Goal: Information Seeking & Learning: Learn about a topic

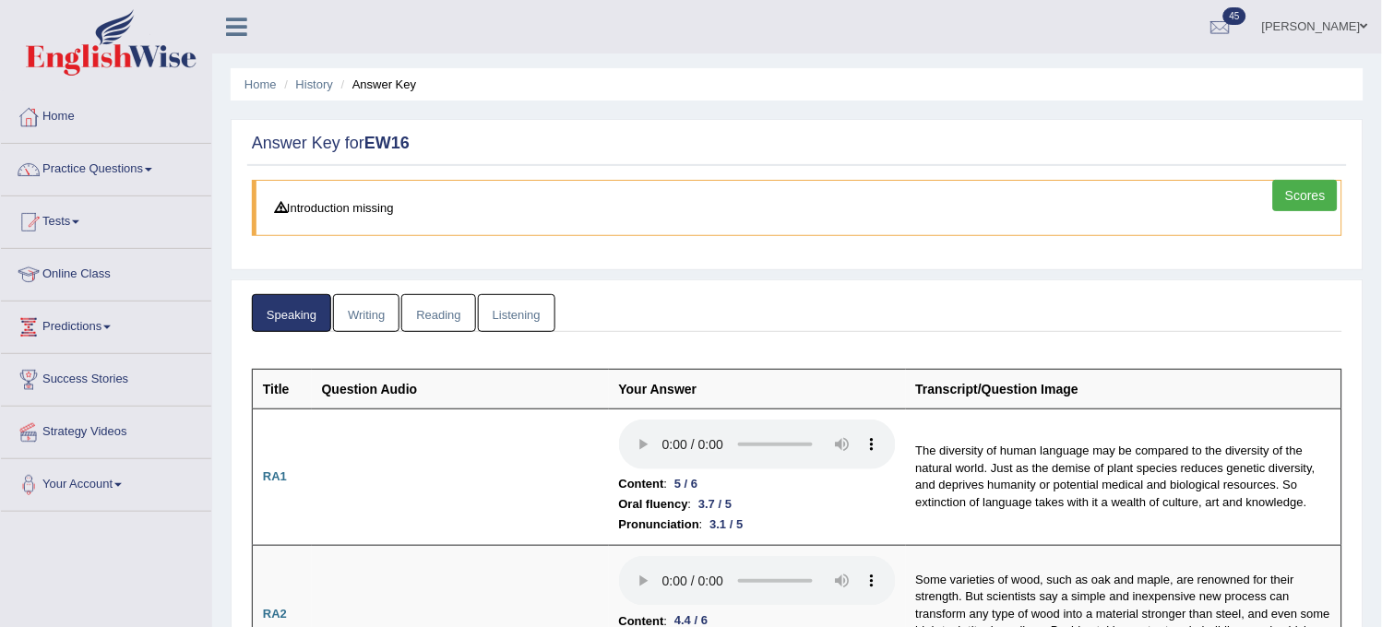
click at [362, 305] on link "Writing" at bounding box center [366, 313] width 66 height 38
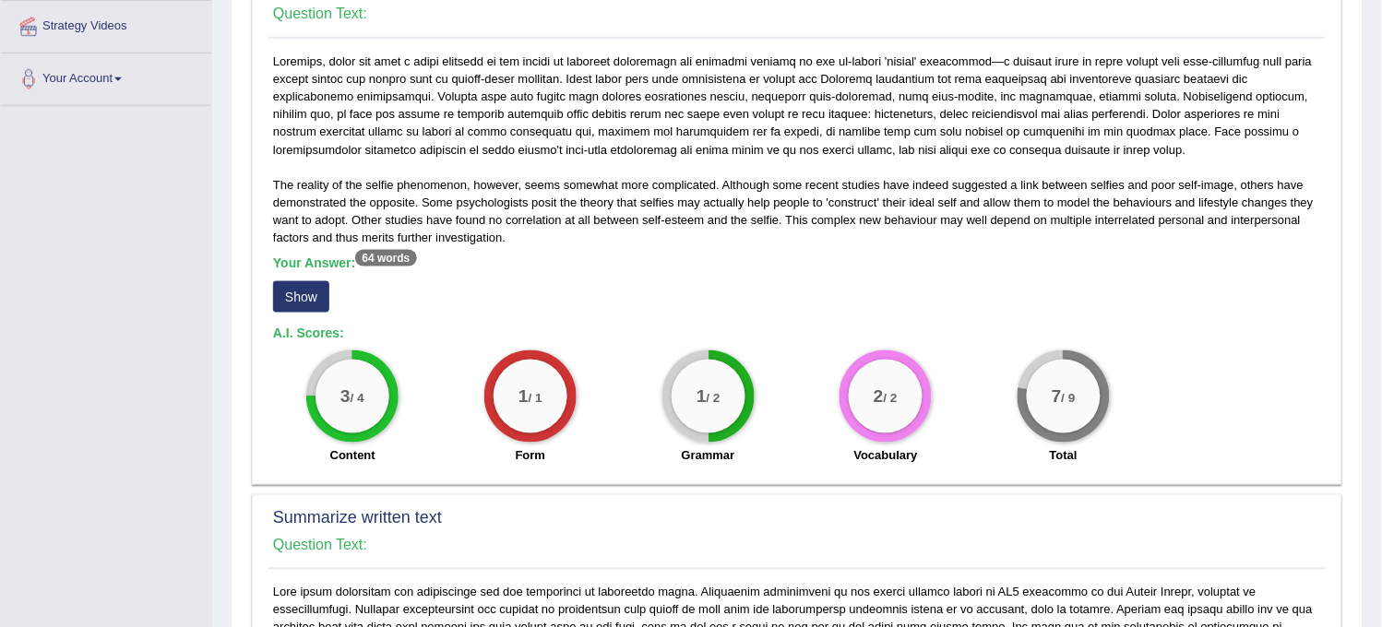
scroll to position [410, 0]
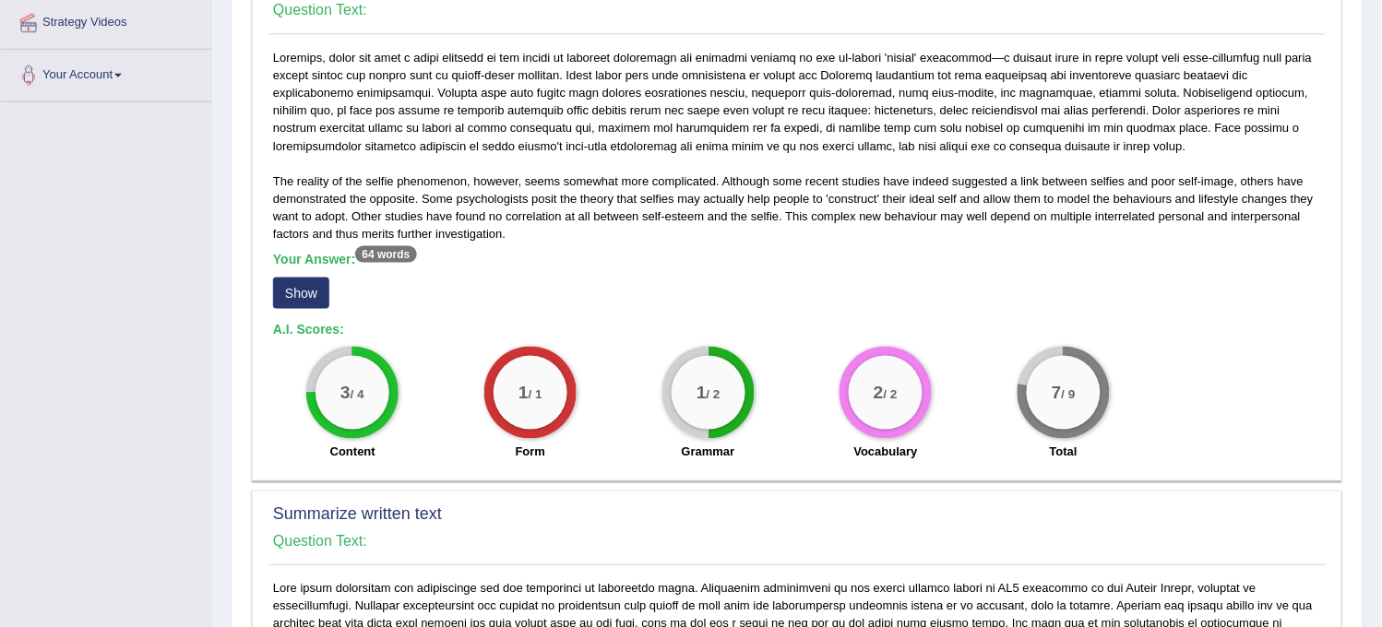
click at [299, 272] on div "Your Answer: 64 words Show" at bounding box center [797, 283] width 1048 height 62
click at [299, 291] on button "Show" at bounding box center [301, 293] width 56 height 31
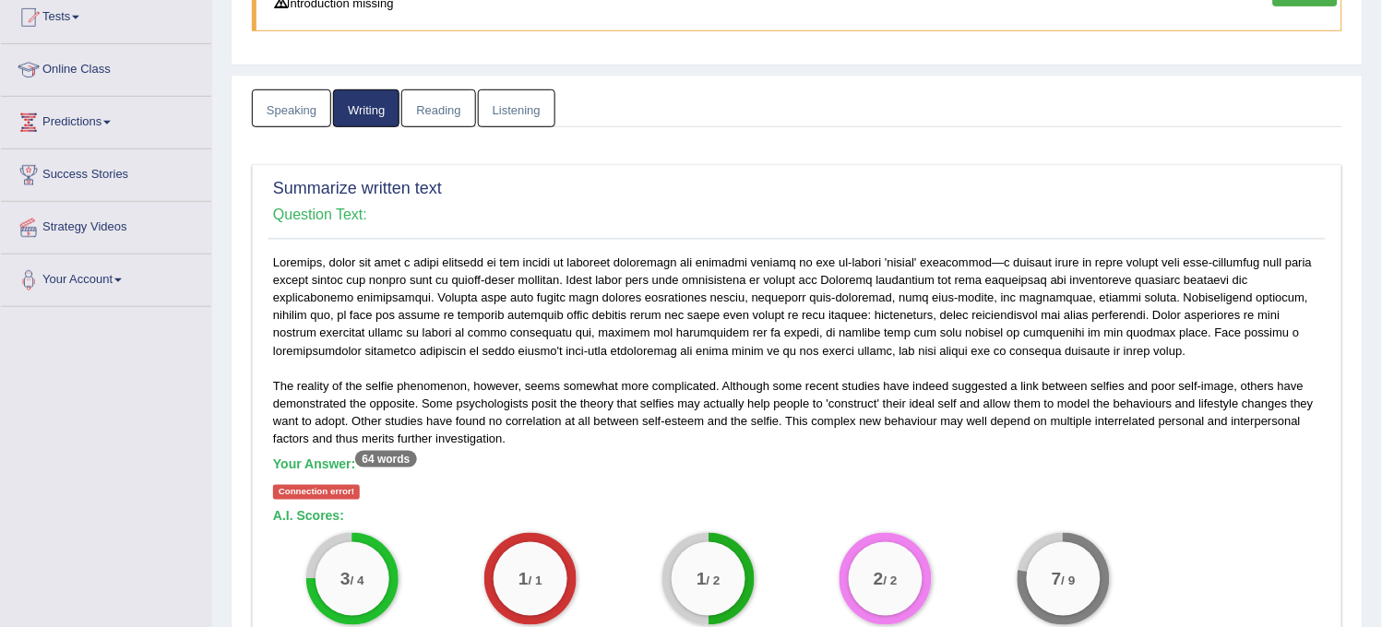
scroll to position [307, 0]
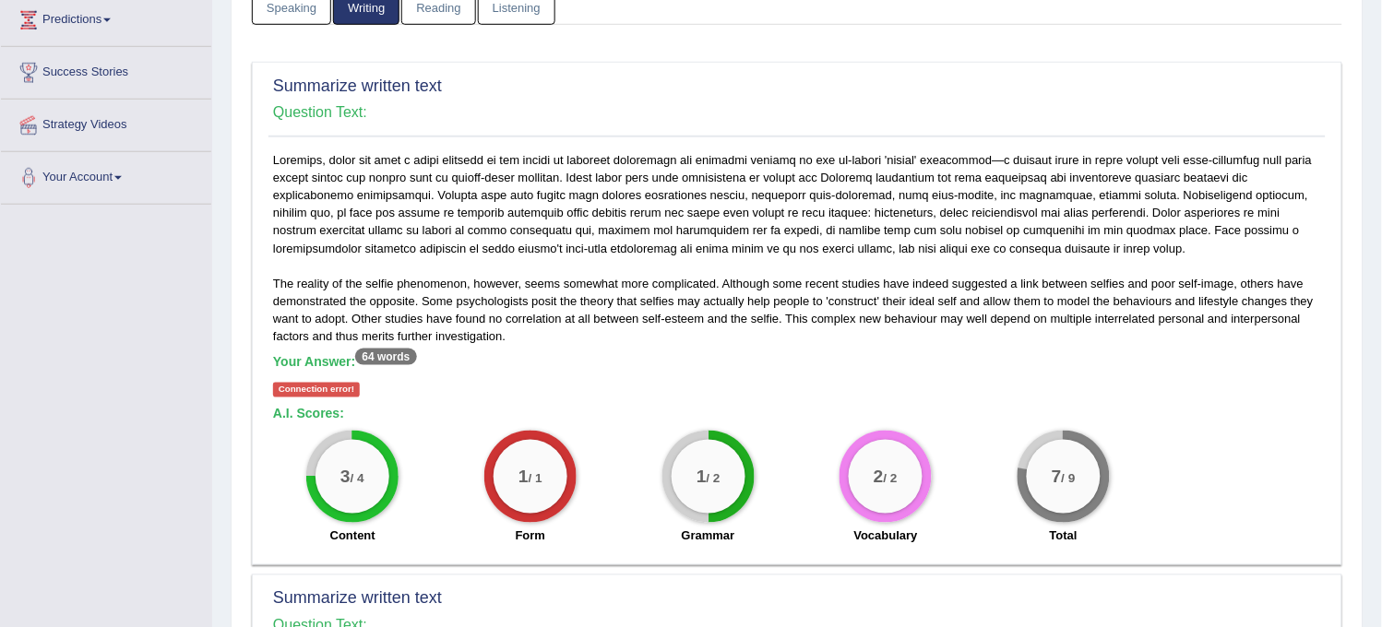
click at [318, 393] on div "Connection error!" at bounding box center [316, 390] width 87 height 15
click at [320, 392] on div "Connection error!" at bounding box center [316, 390] width 87 height 15
click at [385, 358] on sup "64 words" at bounding box center [385, 357] width 61 height 17
drag, startPoint x: 330, startPoint y: 382, endPoint x: 358, endPoint y: 386, distance: 27.9
click at [358, 386] on div "Connection error!" at bounding box center [316, 390] width 87 height 15
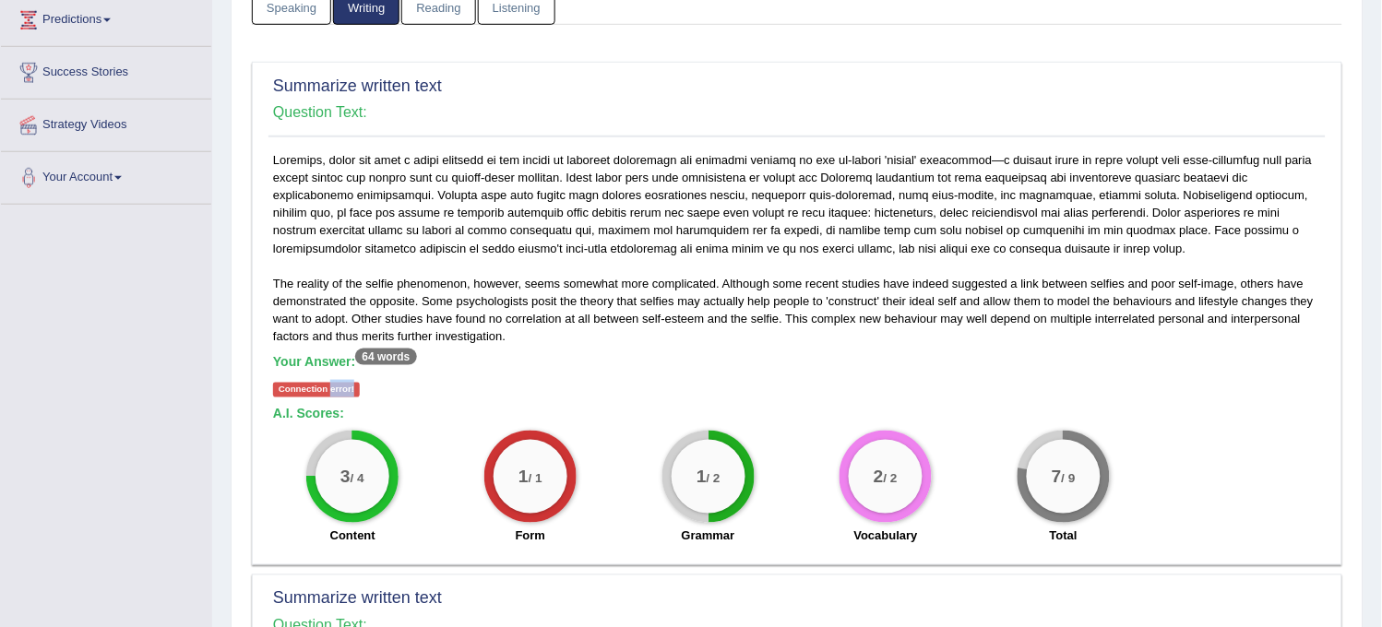
click at [358, 386] on div "Connection error!" at bounding box center [316, 390] width 87 height 15
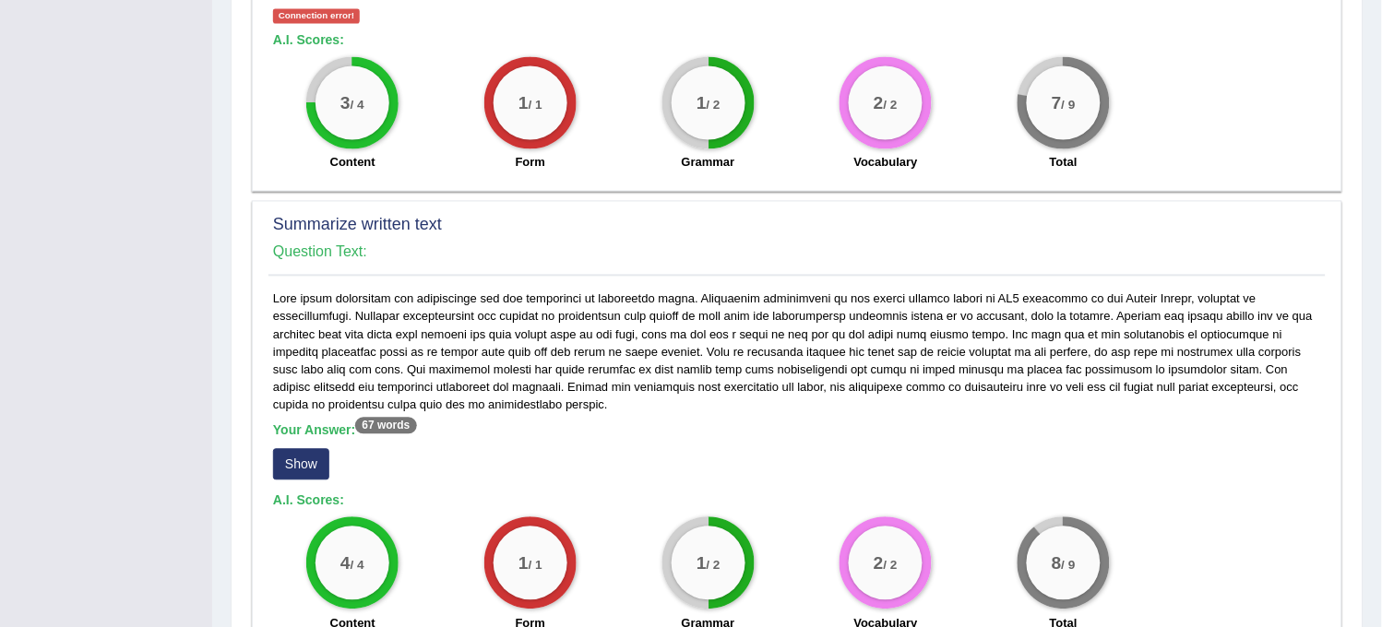
scroll to position [717, 0]
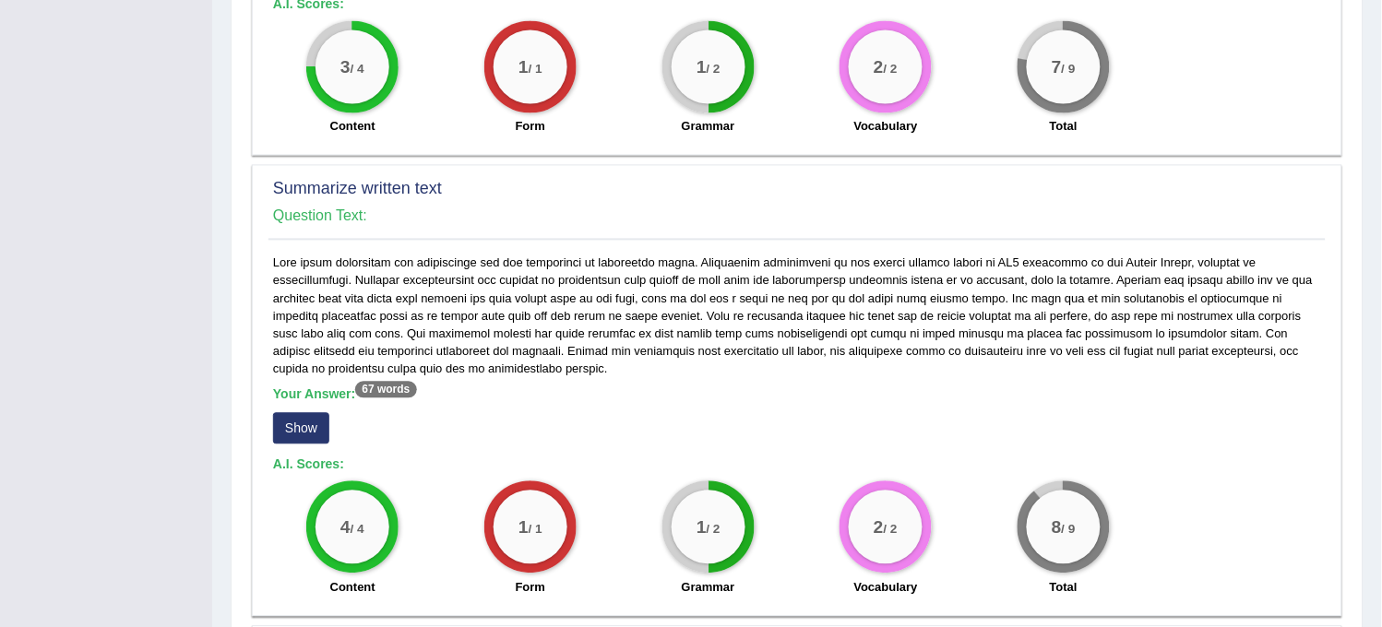
click at [299, 437] on button "Show" at bounding box center [301, 428] width 56 height 31
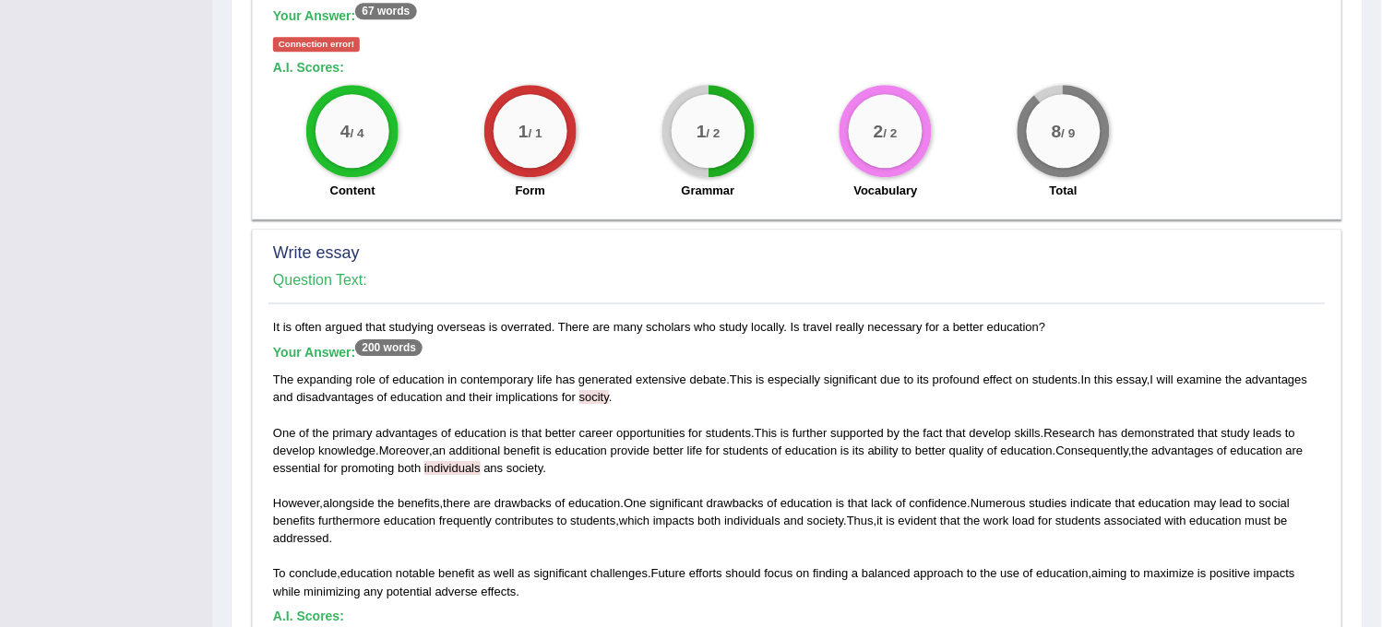
scroll to position [1127, 0]
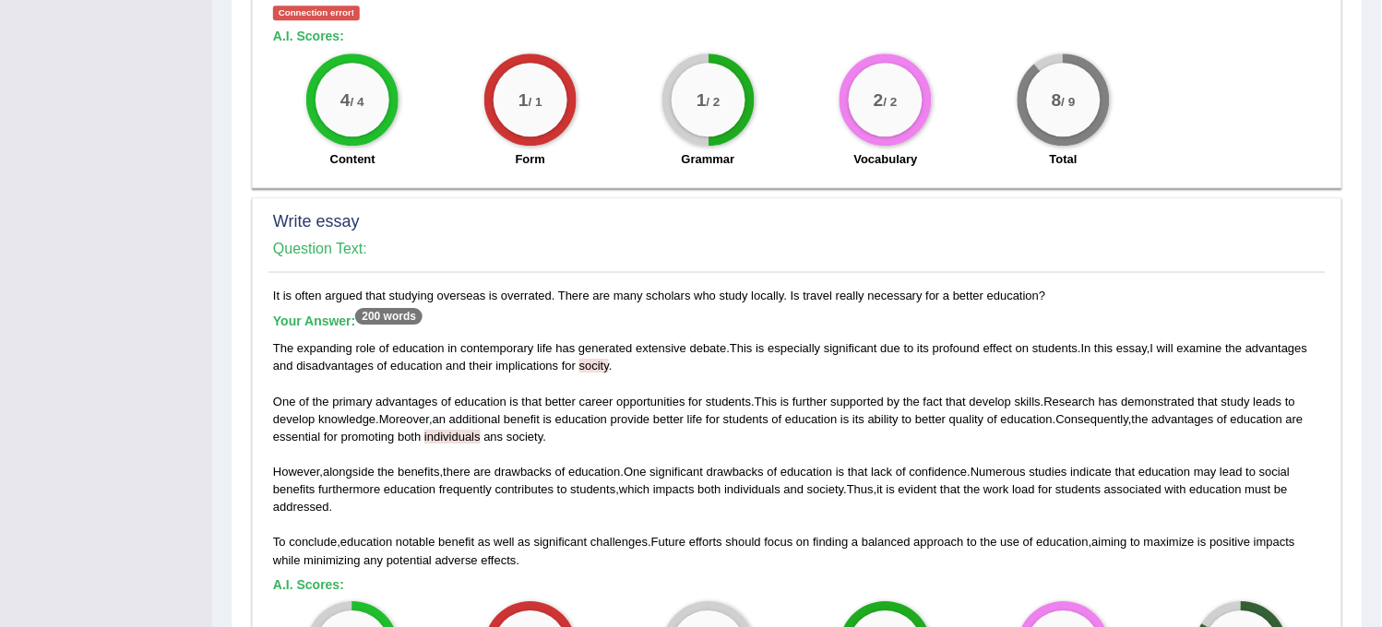
click at [477, 434] on span "individuals" at bounding box center [452, 437] width 56 height 14
drag, startPoint x: 477, startPoint y: 434, endPoint x: 450, endPoint y: 437, distance: 26.9
click at [450, 437] on span "individuals" at bounding box center [452, 437] width 56 height 14
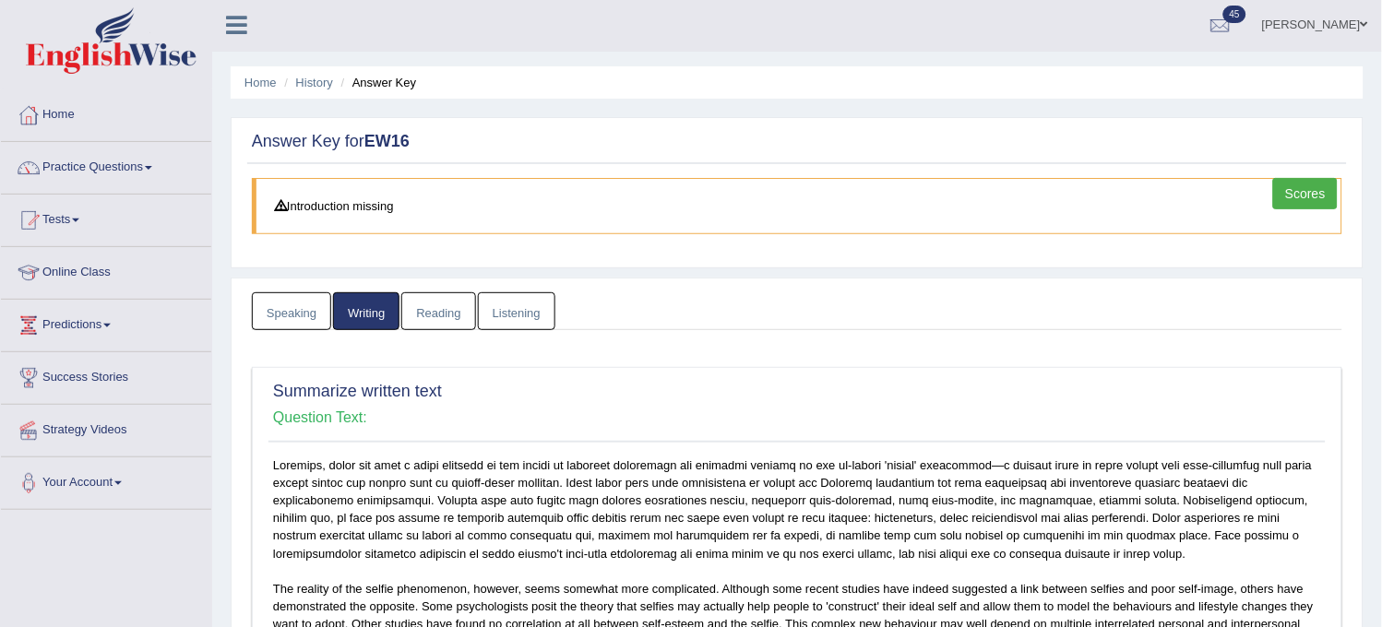
scroll to position [0, 0]
click at [447, 326] on link "Reading" at bounding box center [438, 313] width 74 height 38
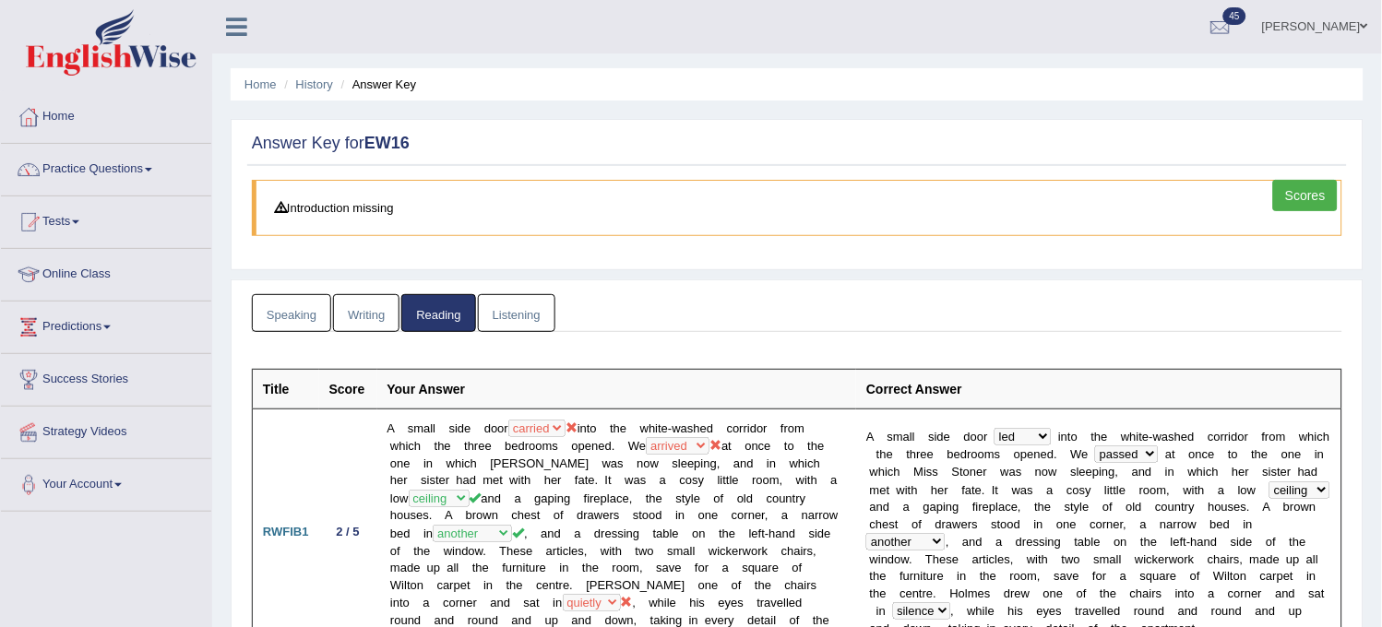
click at [544, 309] on link "Listening" at bounding box center [516, 313] width 77 height 38
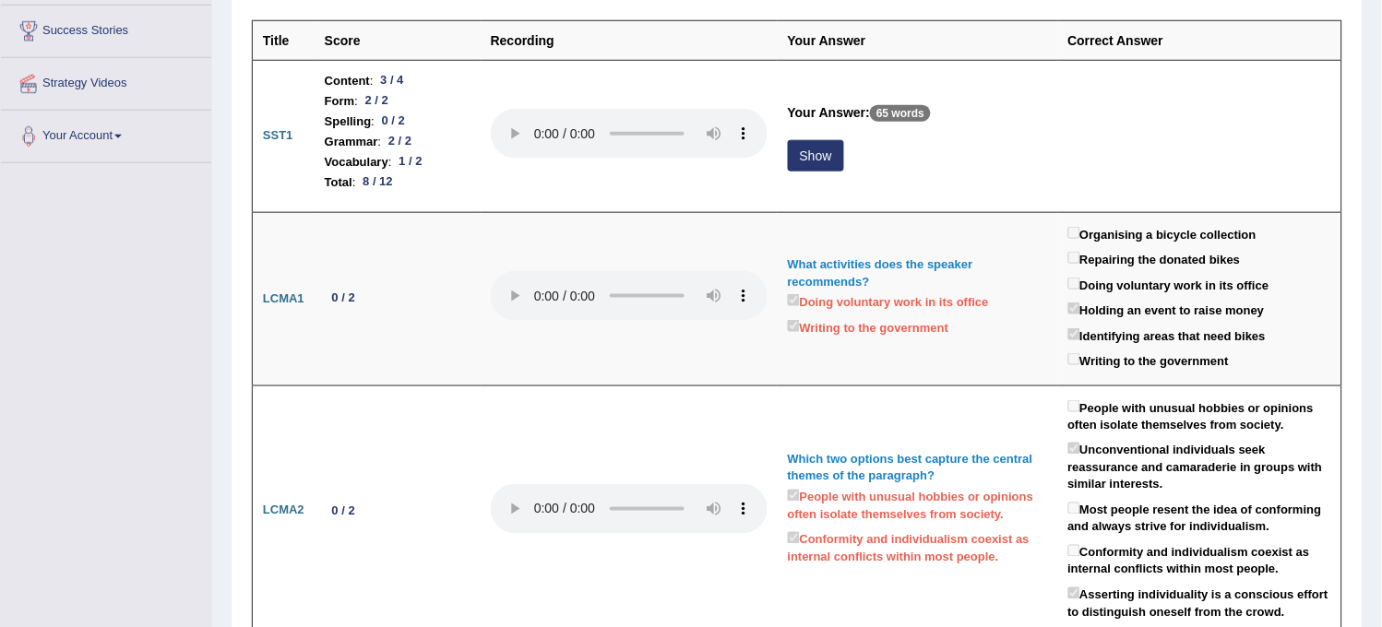
scroll to position [410, 0]
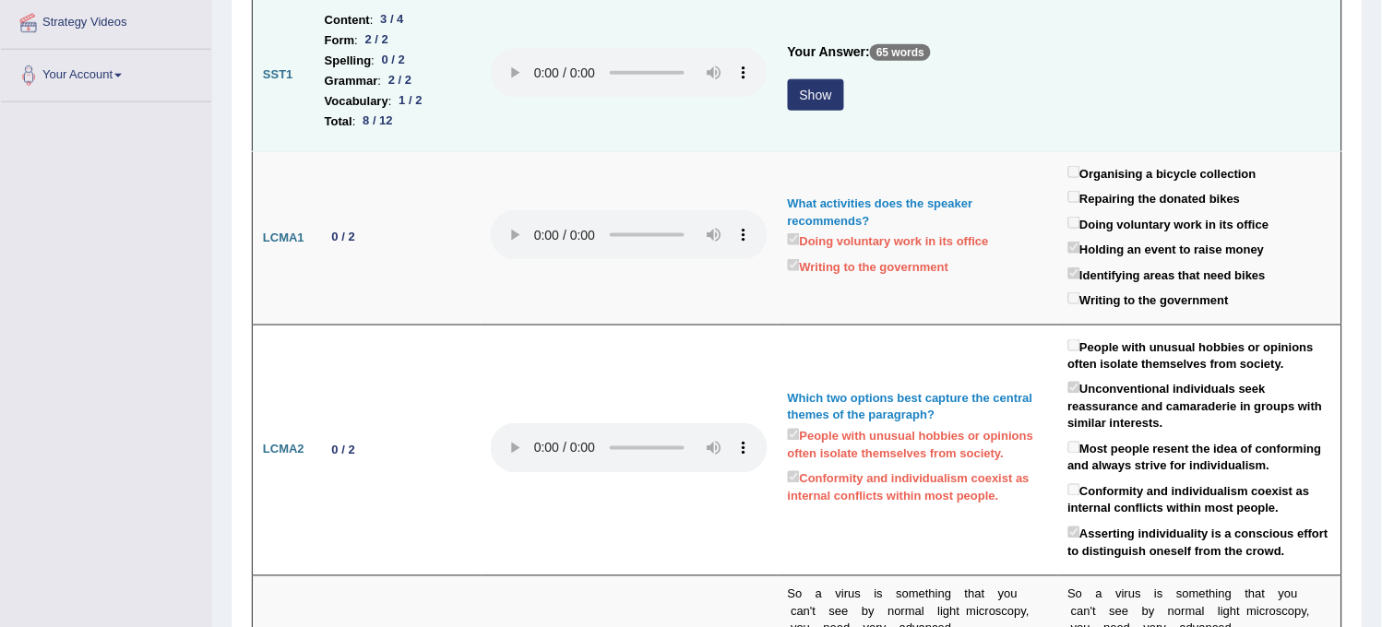
click at [817, 89] on button "Show" at bounding box center [816, 94] width 56 height 31
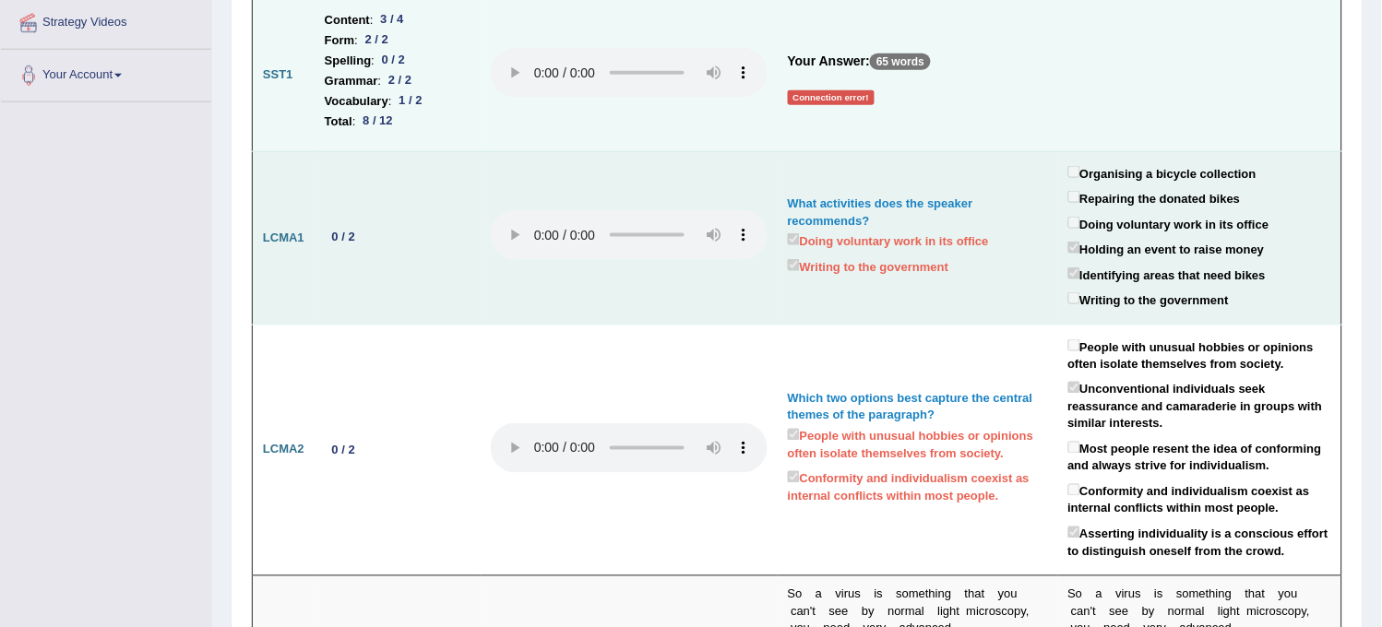
scroll to position [0, 0]
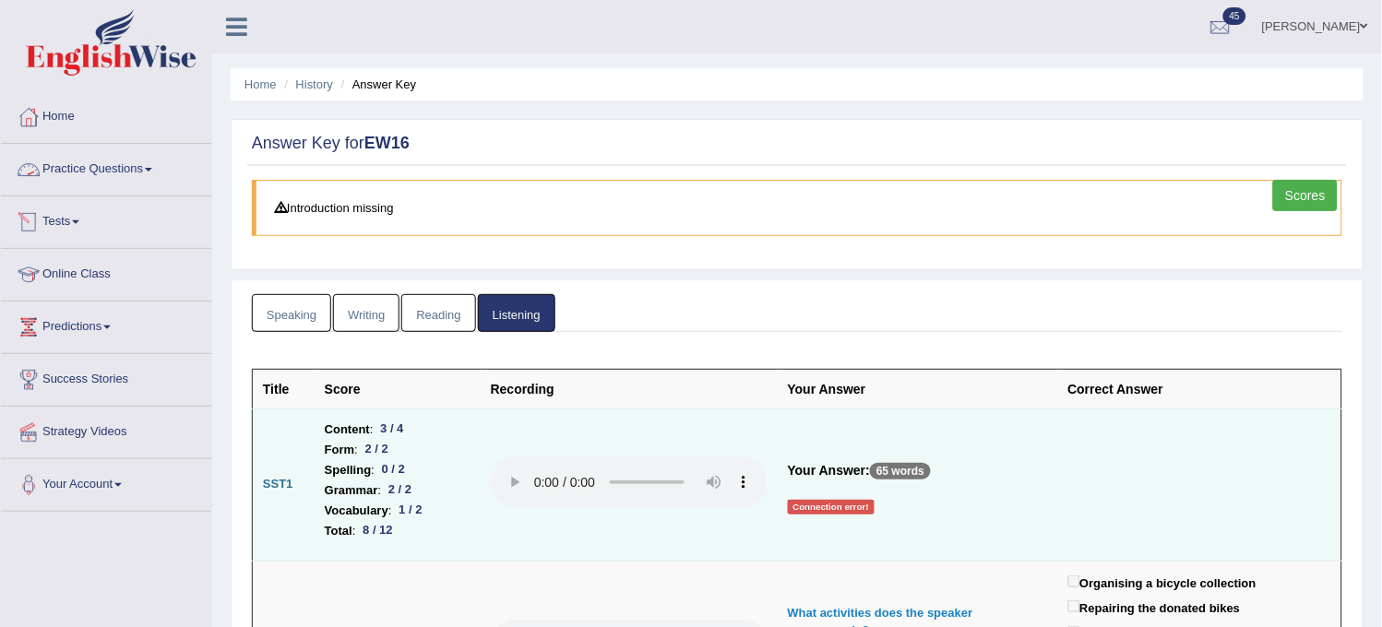
click at [146, 153] on link "Practice Questions" at bounding box center [106, 167] width 210 height 46
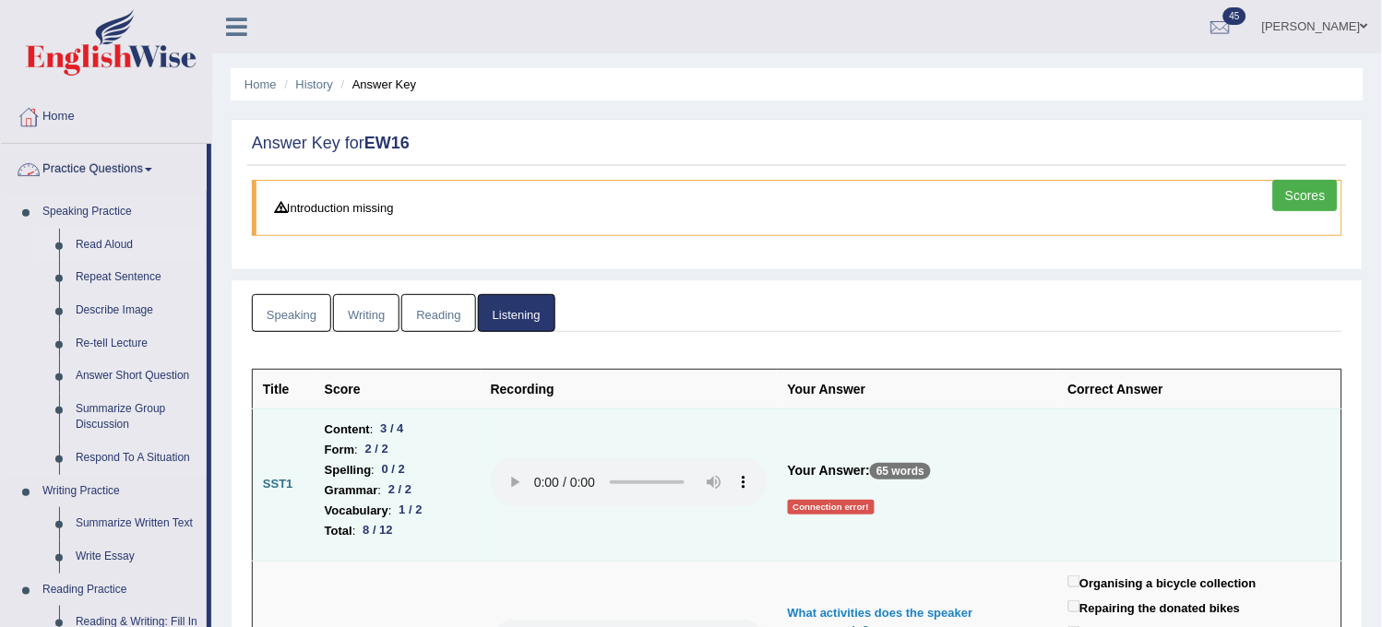
click at [120, 243] on link "Read Aloud" at bounding box center [136, 245] width 139 height 33
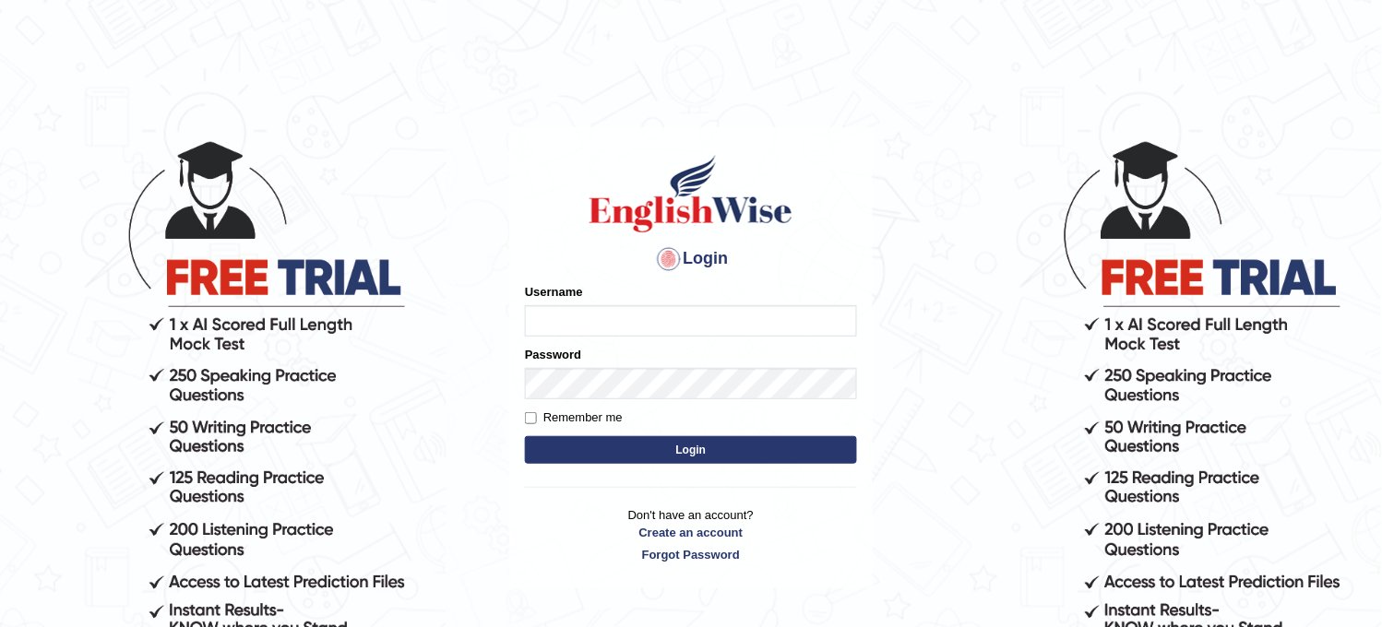
type input "obehi00"
click at [657, 458] on button "Login" at bounding box center [691, 450] width 332 height 28
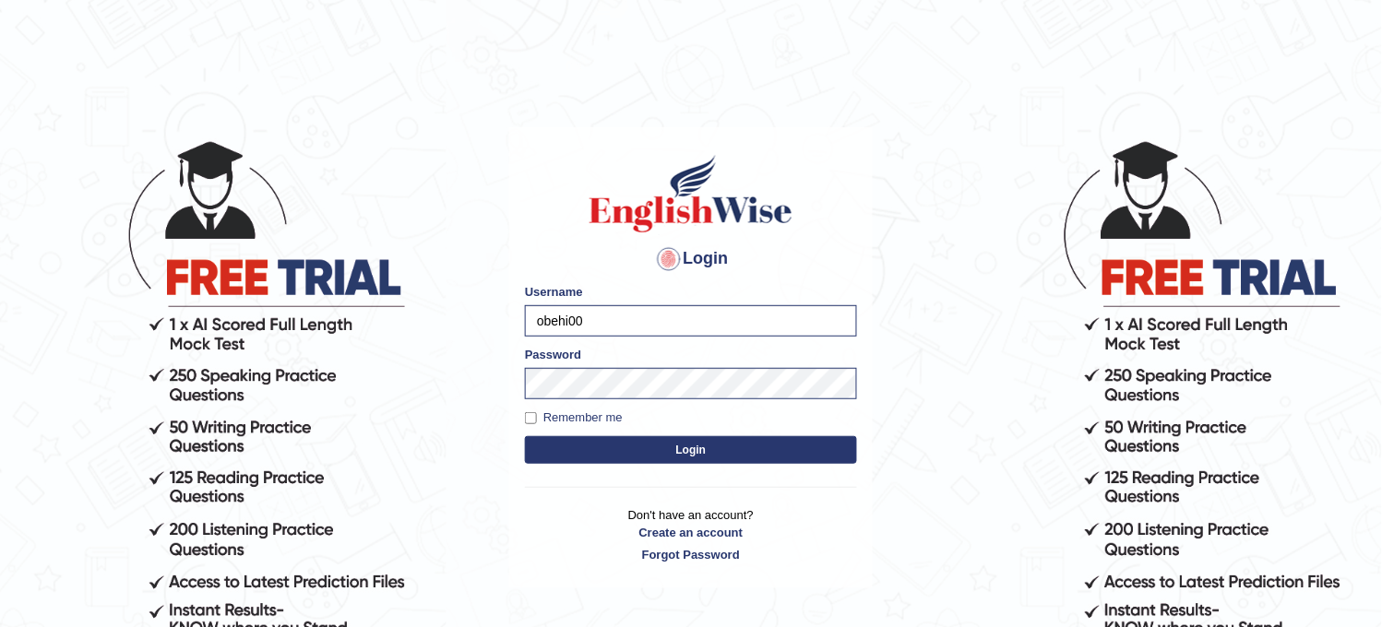
click at [657, 458] on button "Login" at bounding box center [691, 450] width 332 height 28
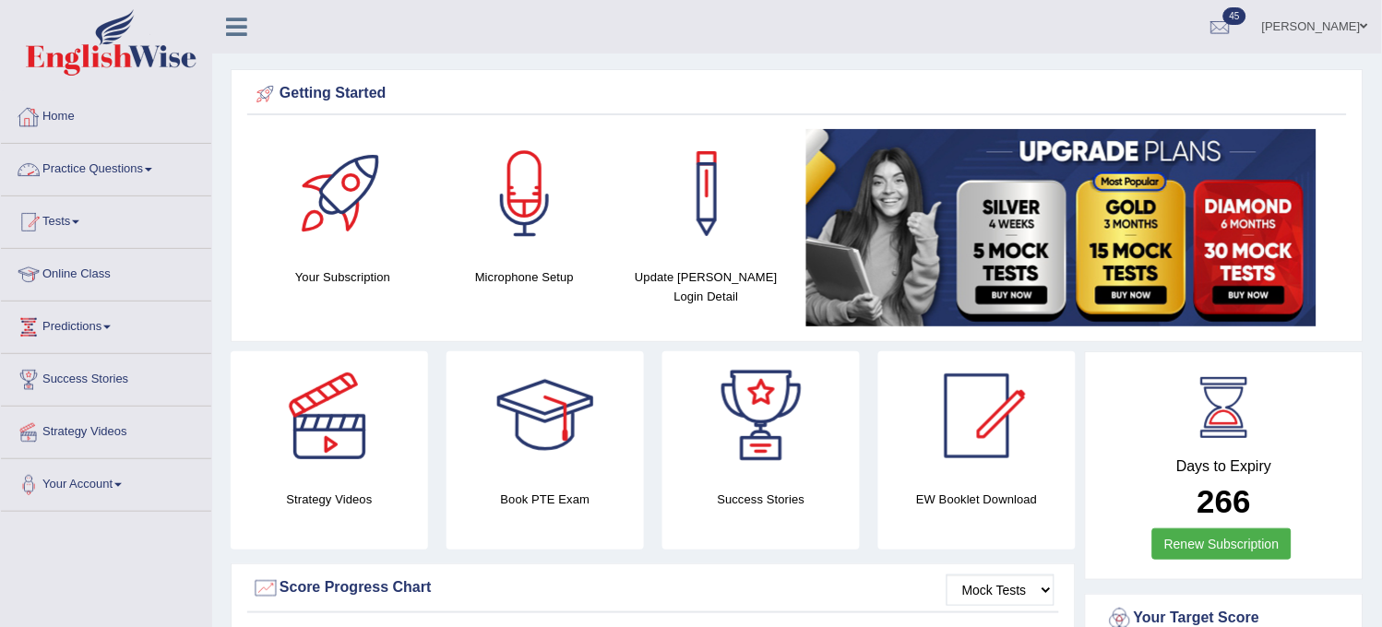
click at [138, 176] on link "Practice Questions" at bounding box center [106, 167] width 210 height 46
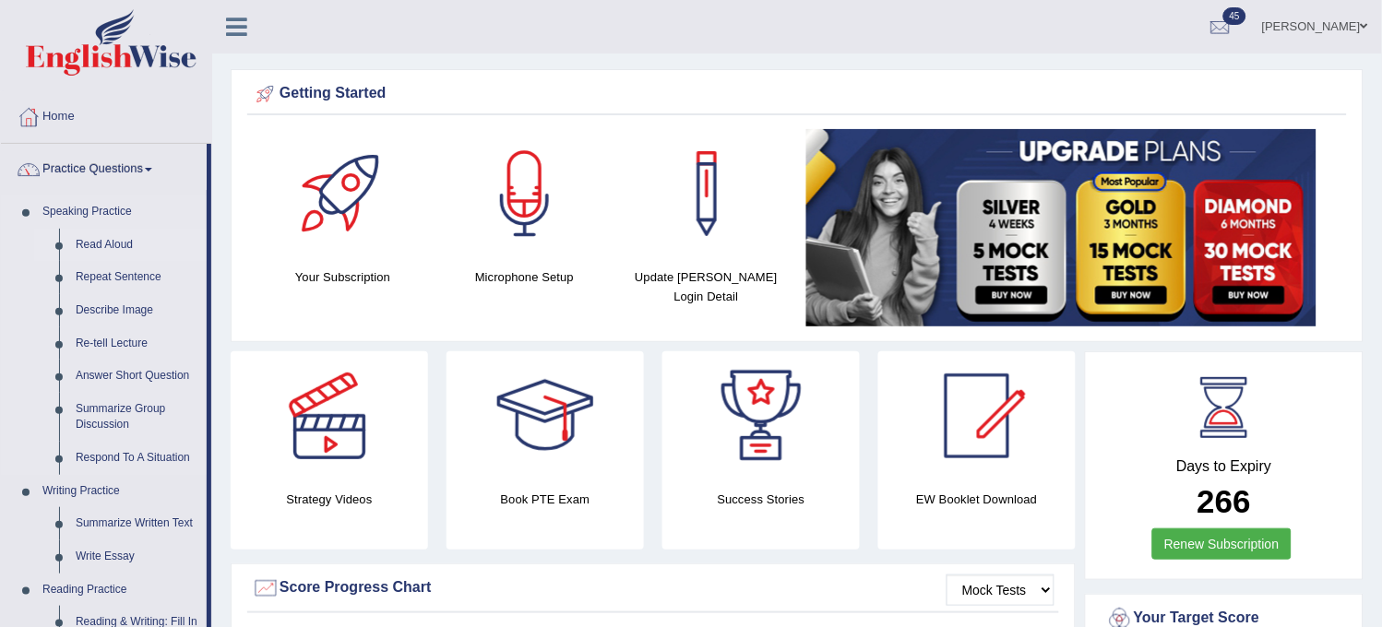
click at [90, 253] on link "Read Aloud" at bounding box center [136, 245] width 139 height 33
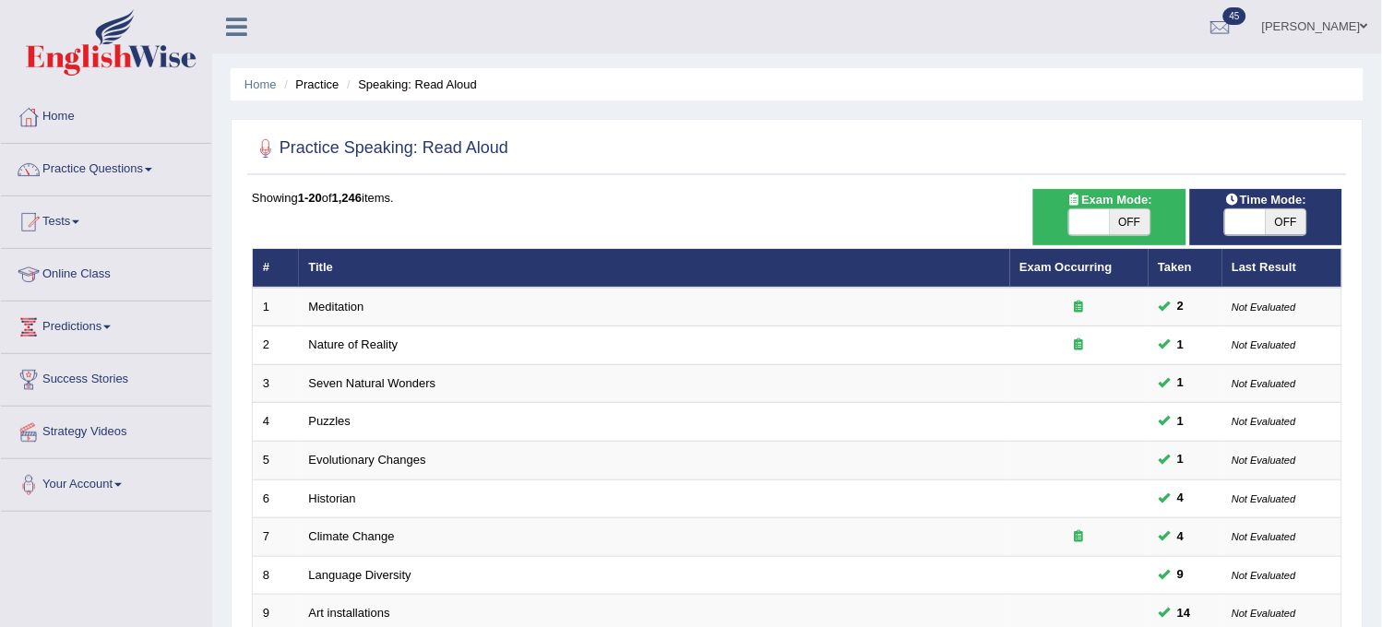
click at [1278, 209] on span "OFF" at bounding box center [1286, 222] width 41 height 26
checkbox input "true"
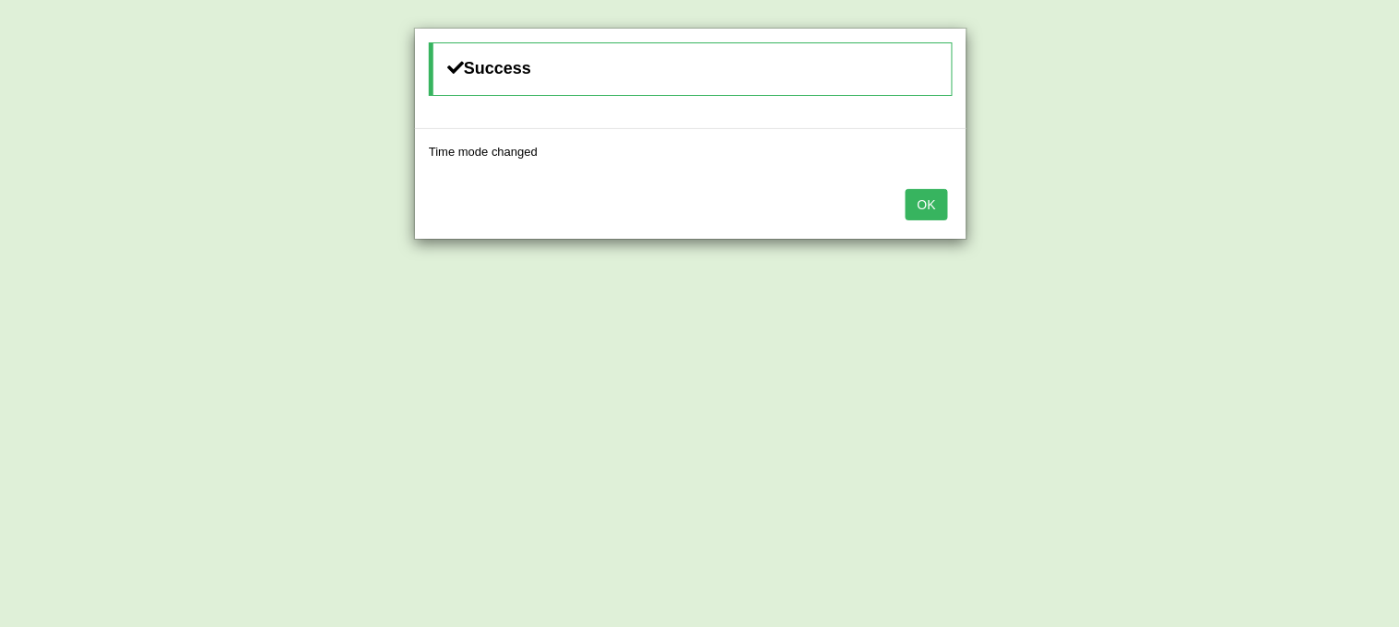
click at [929, 209] on button "OK" at bounding box center [927, 204] width 42 height 31
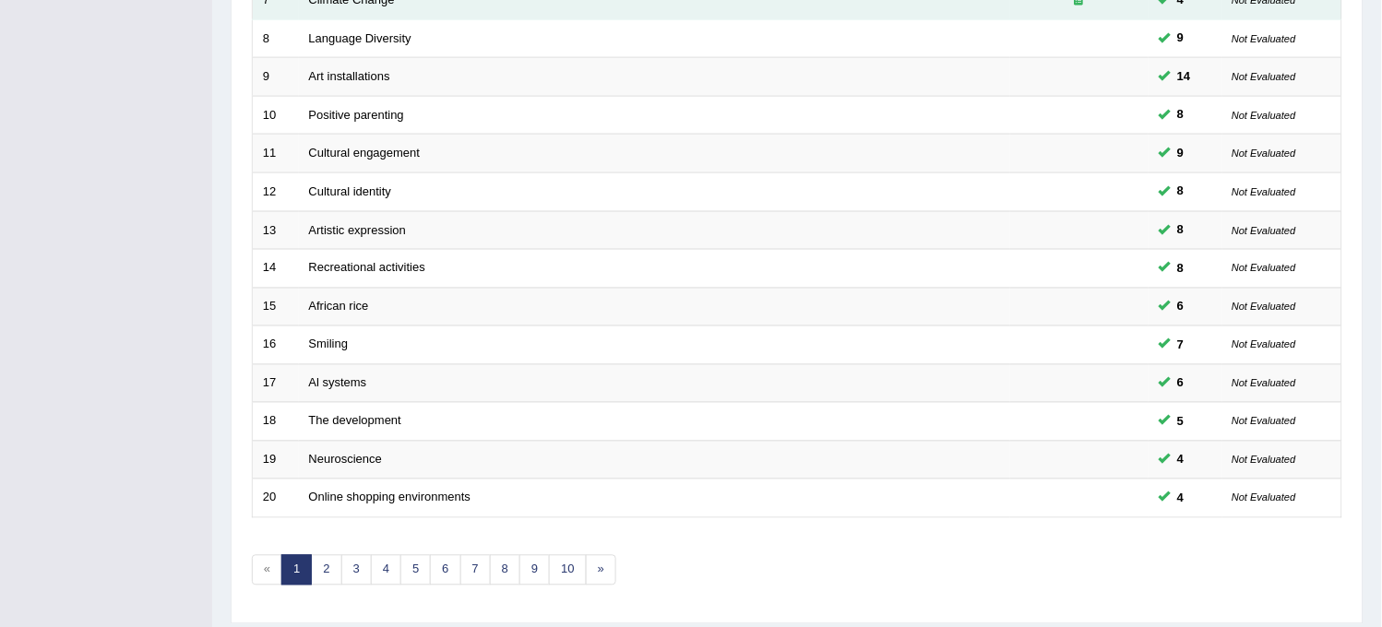
scroll to position [594, 0]
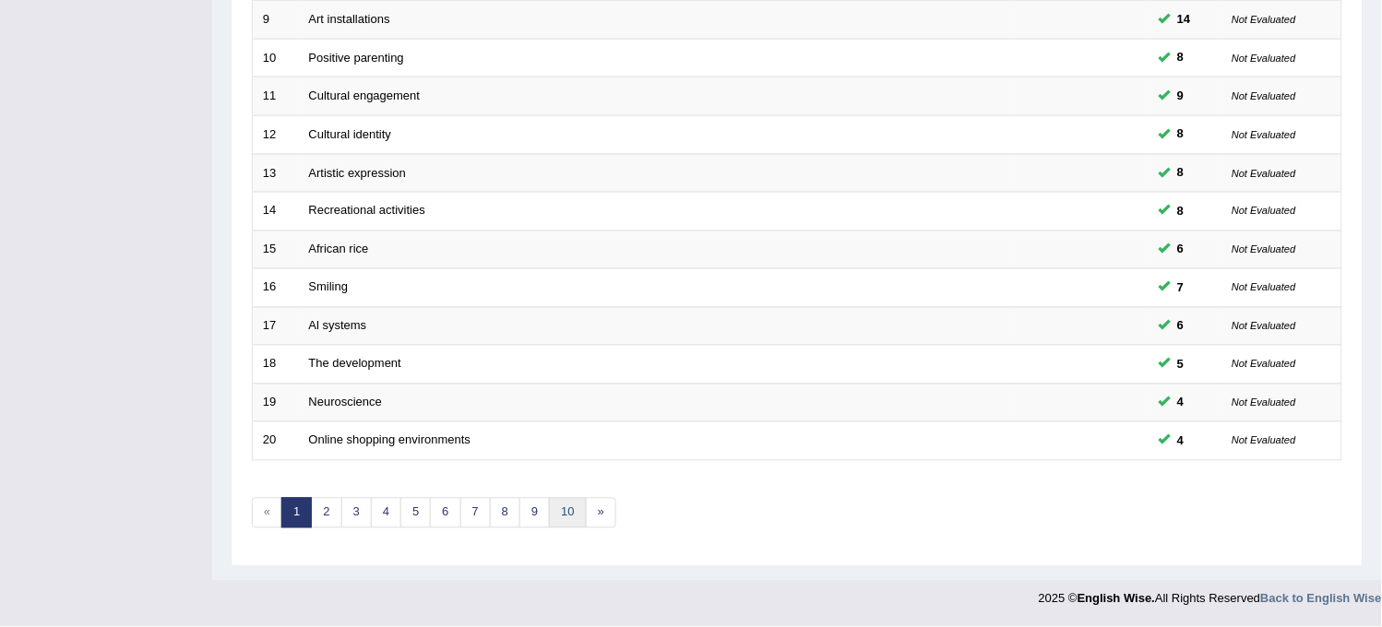
click at [551, 520] on link "10" at bounding box center [567, 513] width 37 height 30
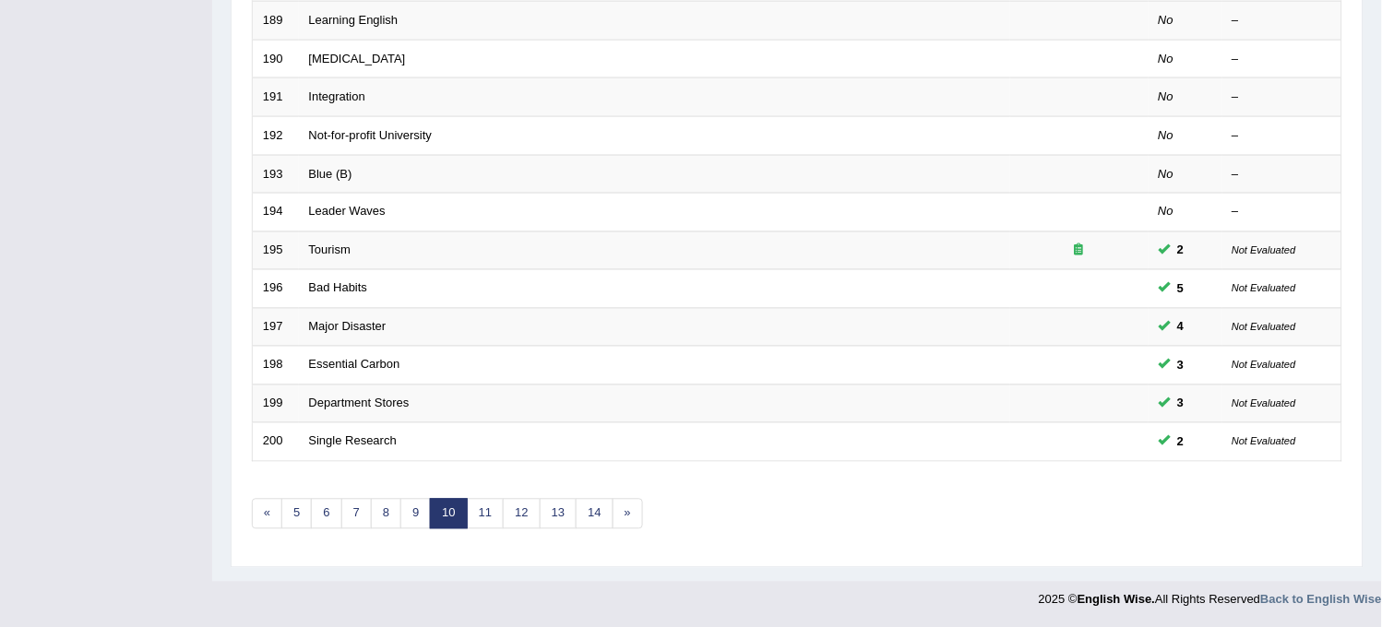
scroll to position [594, 0]
drag, startPoint x: 0, startPoint y: 0, endPoint x: 551, endPoint y: 520, distance: 757.5
click at [551, 520] on link "13" at bounding box center [558, 513] width 37 height 30
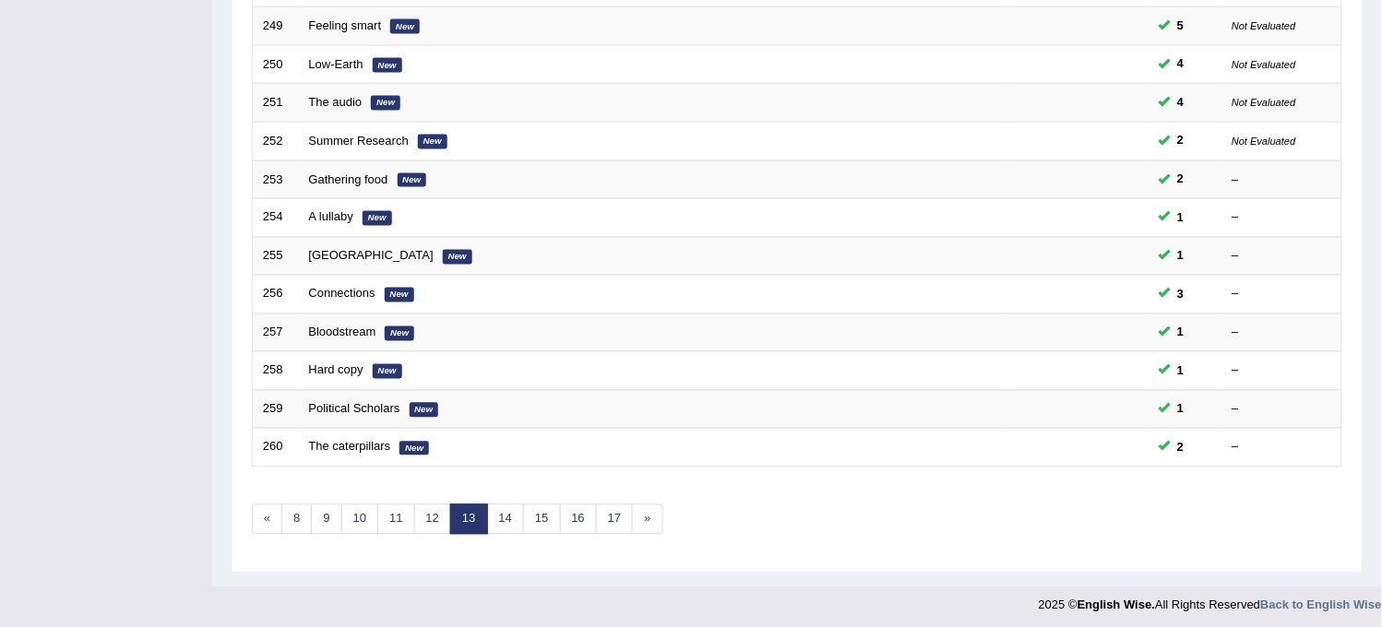
scroll to position [594, 0]
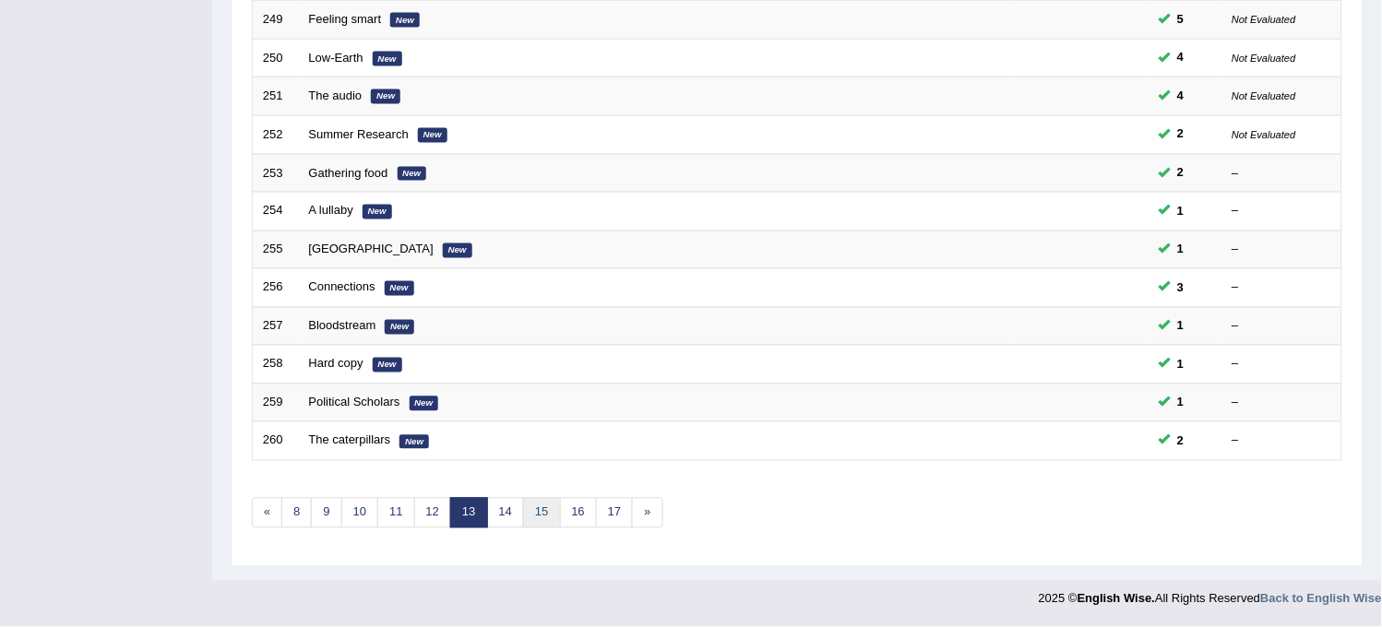
drag, startPoint x: 0, startPoint y: 0, endPoint x: 551, endPoint y: 520, distance: 757.5
click at [551, 520] on link "15" at bounding box center [541, 513] width 37 height 30
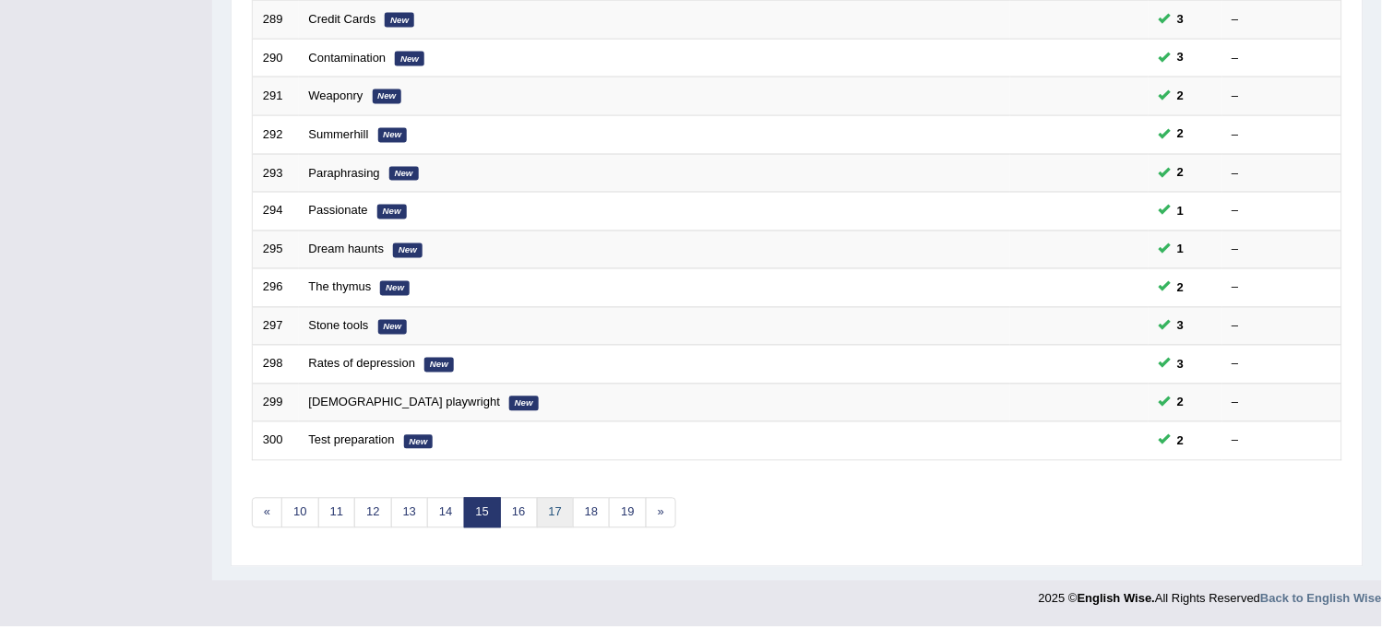
click at [551, 517] on link "17" at bounding box center [555, 513] width 37 height 30
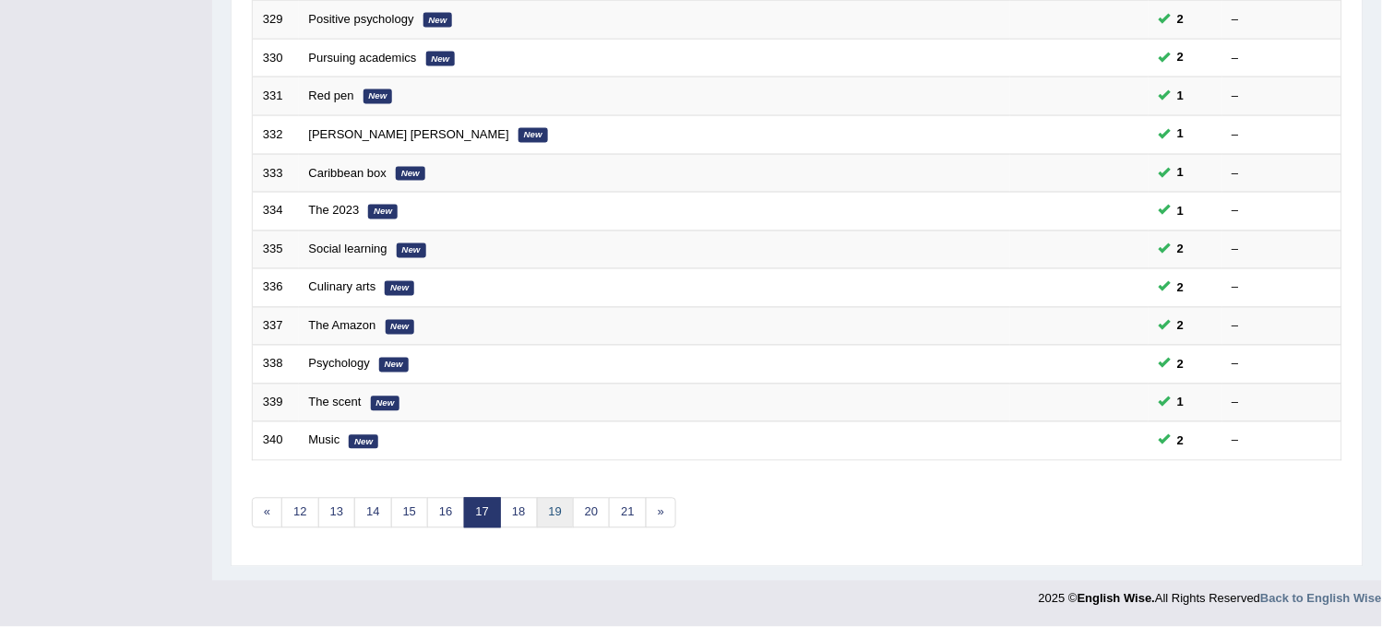
drag, startPoint x: 0, startPoint y: 0, endPoint x: 551, endPoint y: 517, distance: 755.0
click at [551, 517] on link "19" at bounding box center [555, 513] width 37 height 30
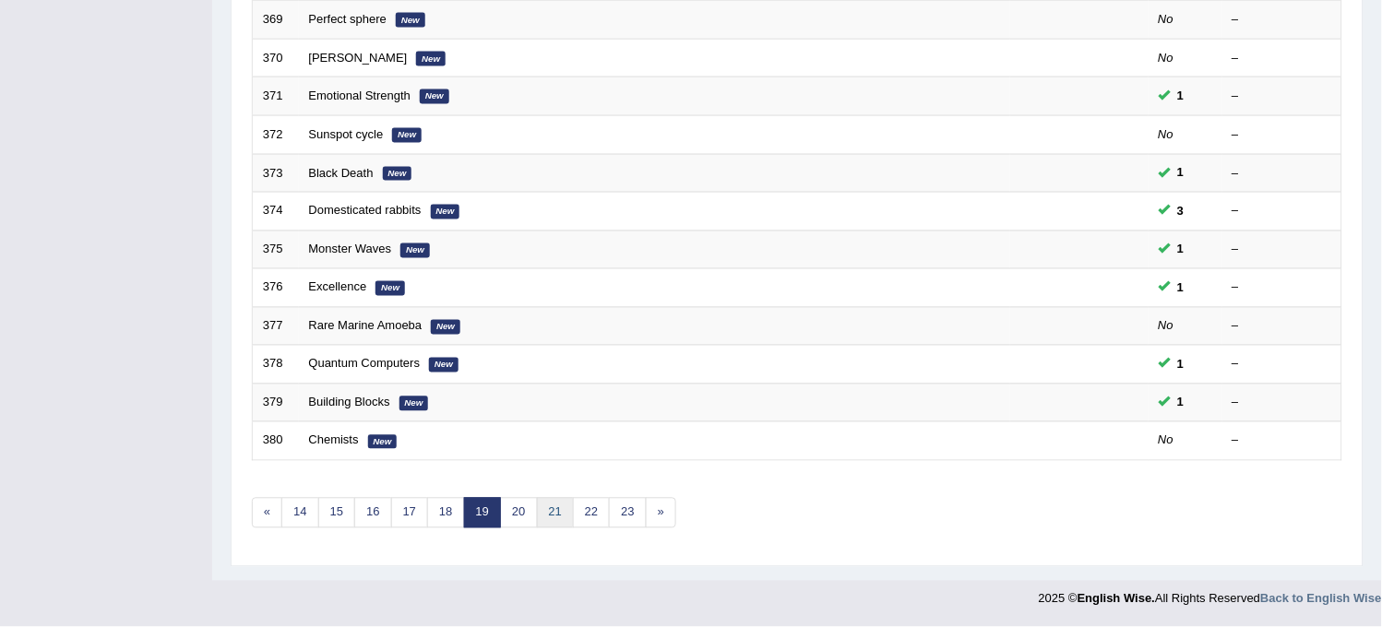
click at [551, 517] on link "21" at bounding box center [555, 513] width 37 height 30
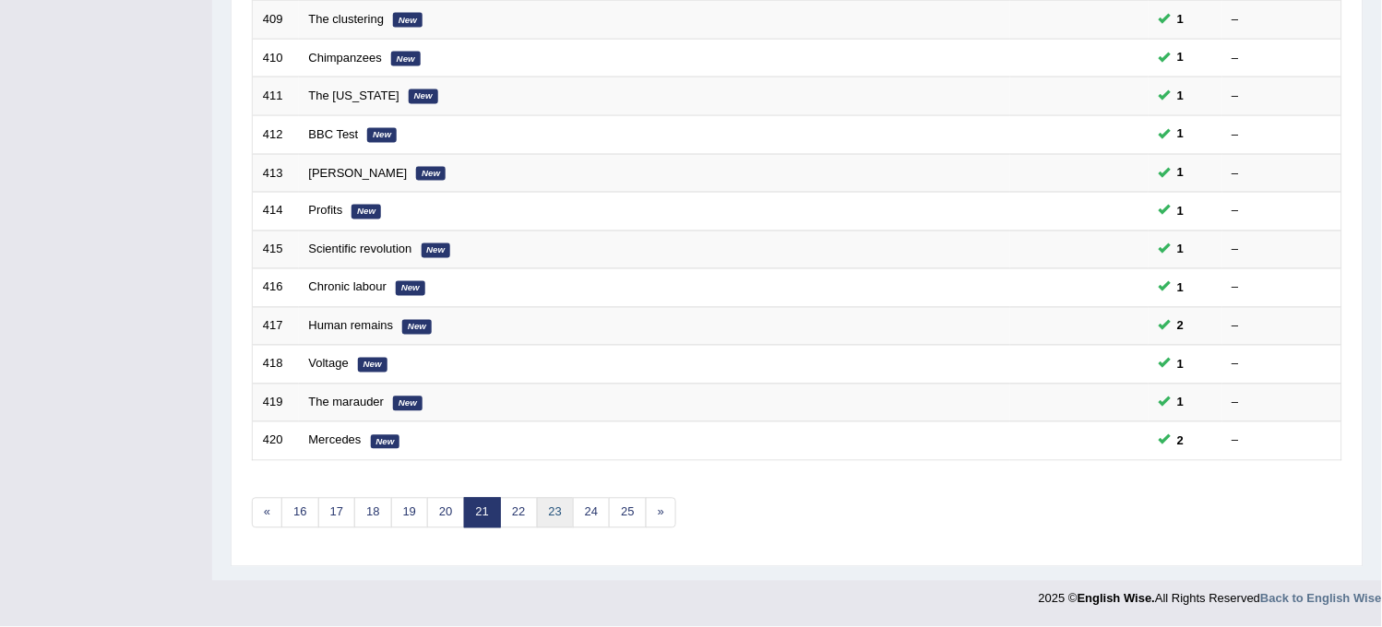
drag, startPoint x: 0, startPoint y: 0, endPoint x: 551, endPoint y: 517, distance: 755.0
click at [551, 517] on link "23" at bounding box center [555, 513] width 37 height 30
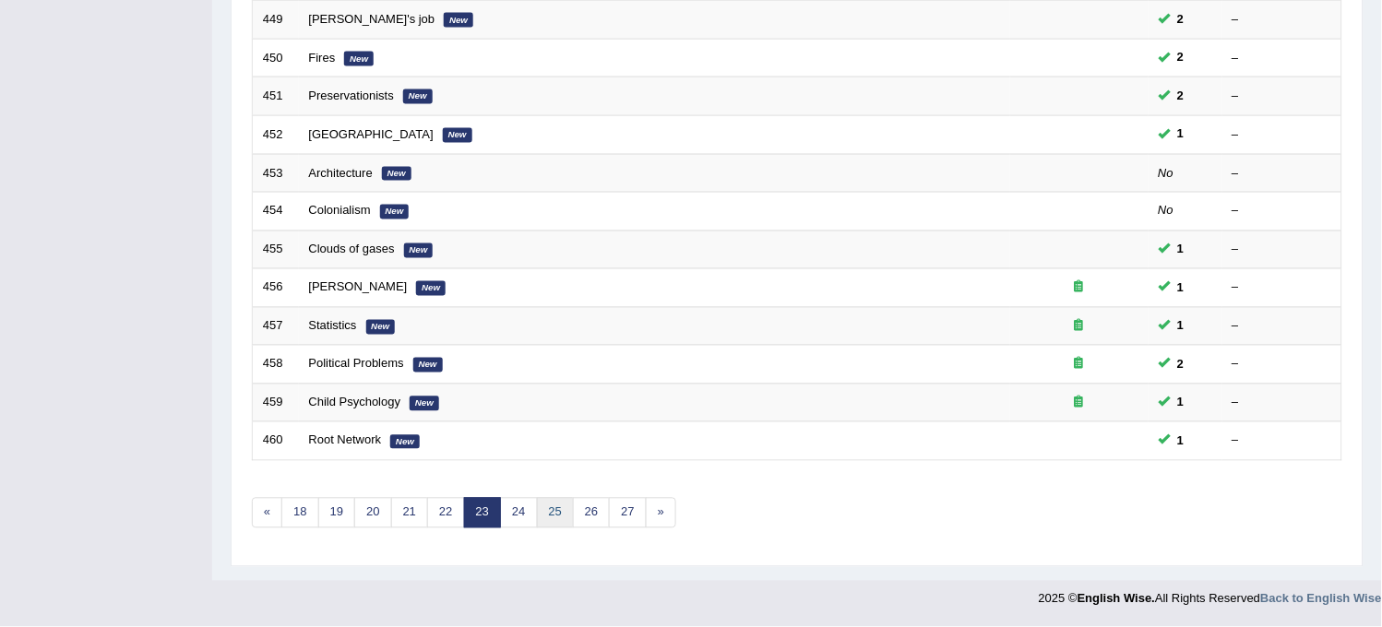
drag, startPoint x: 0, startPoint y: 0, endPoint x: 551, endPoint y: 517, distance: 755.0
click at [551, 517] on link "25" at bounding box center [555, 513] width 37 height 30
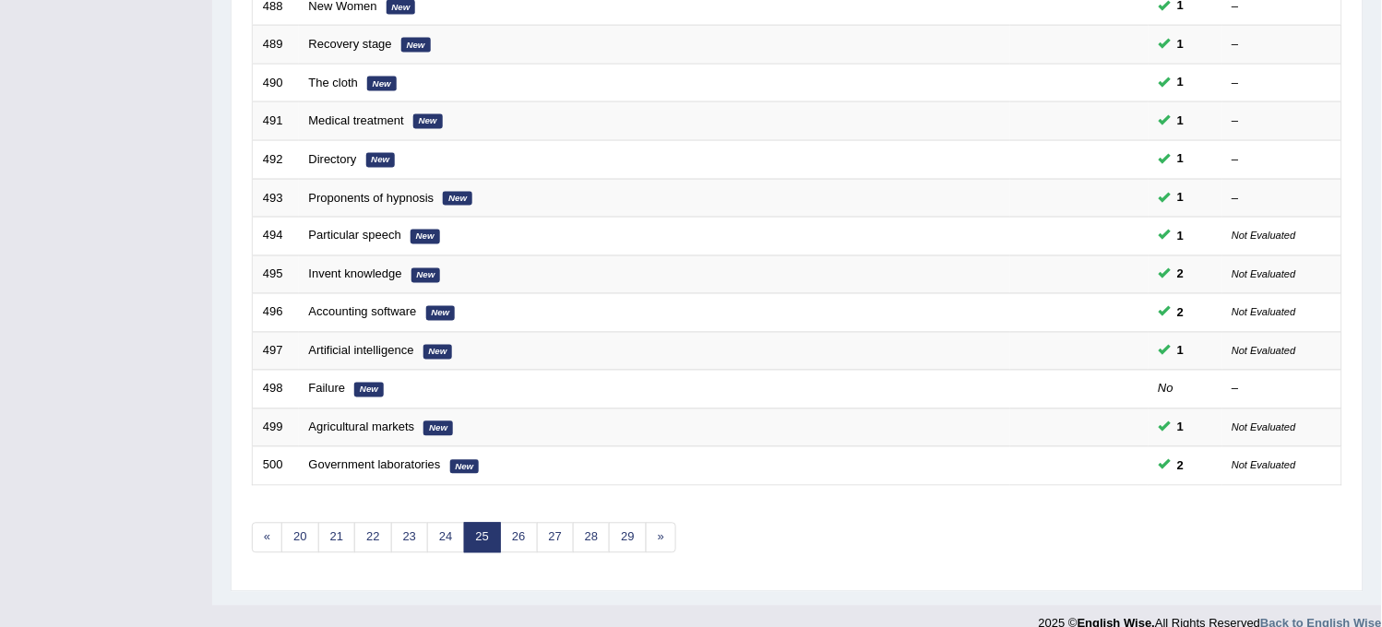
scroll to position [594, 0]
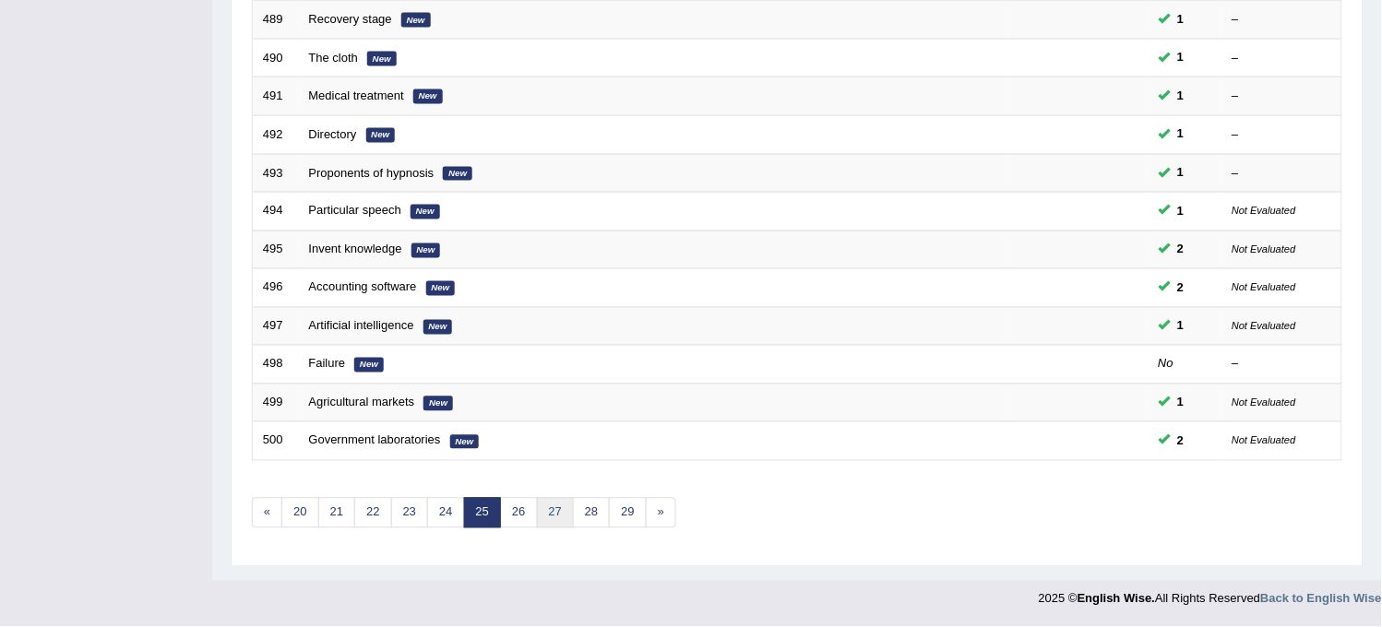
drag, startPoint x: 0, startPoint y: 0, endPoint x: 551, endPoint y: 517, distance: 755.0
click at [551, 517] on link "27" at bounding box center [555, 513] width 37 height 30
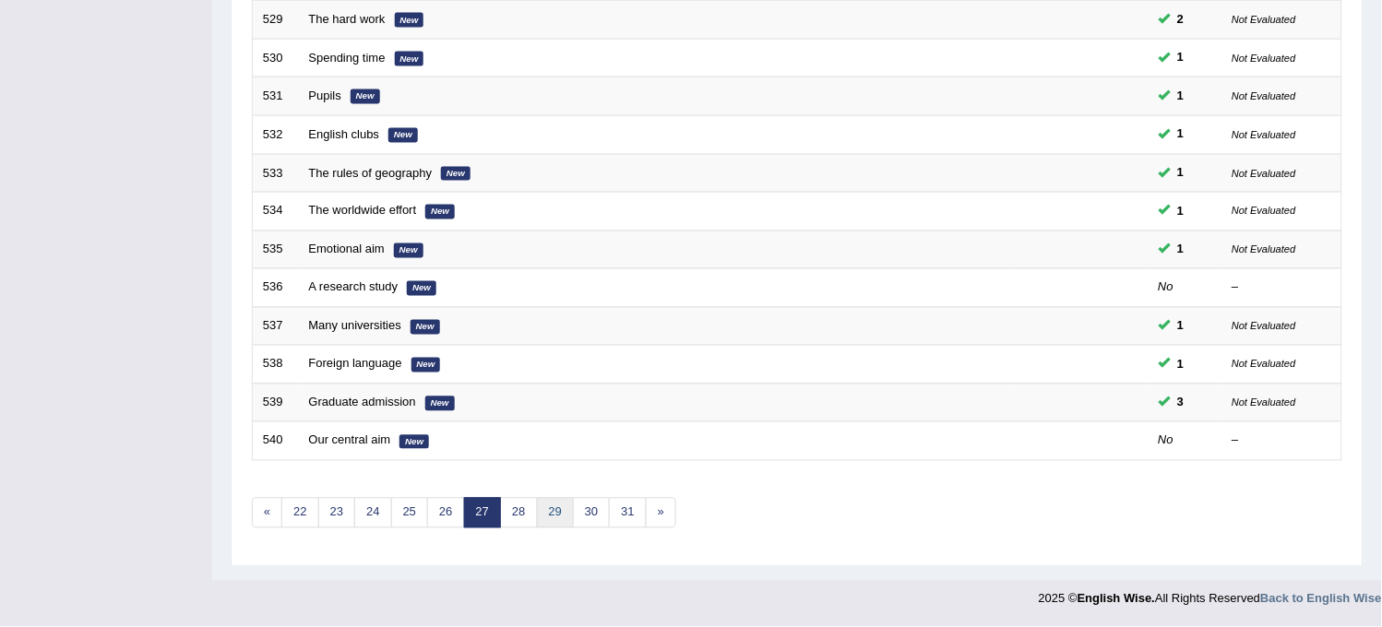
drag, startPoint x: 0, startPoint y: 0, endPoint x: 551, endPoint y: 517, distance: 755.0
click at [551, 517] on link "29" at bounding box center [555, 513] width 37 height 30
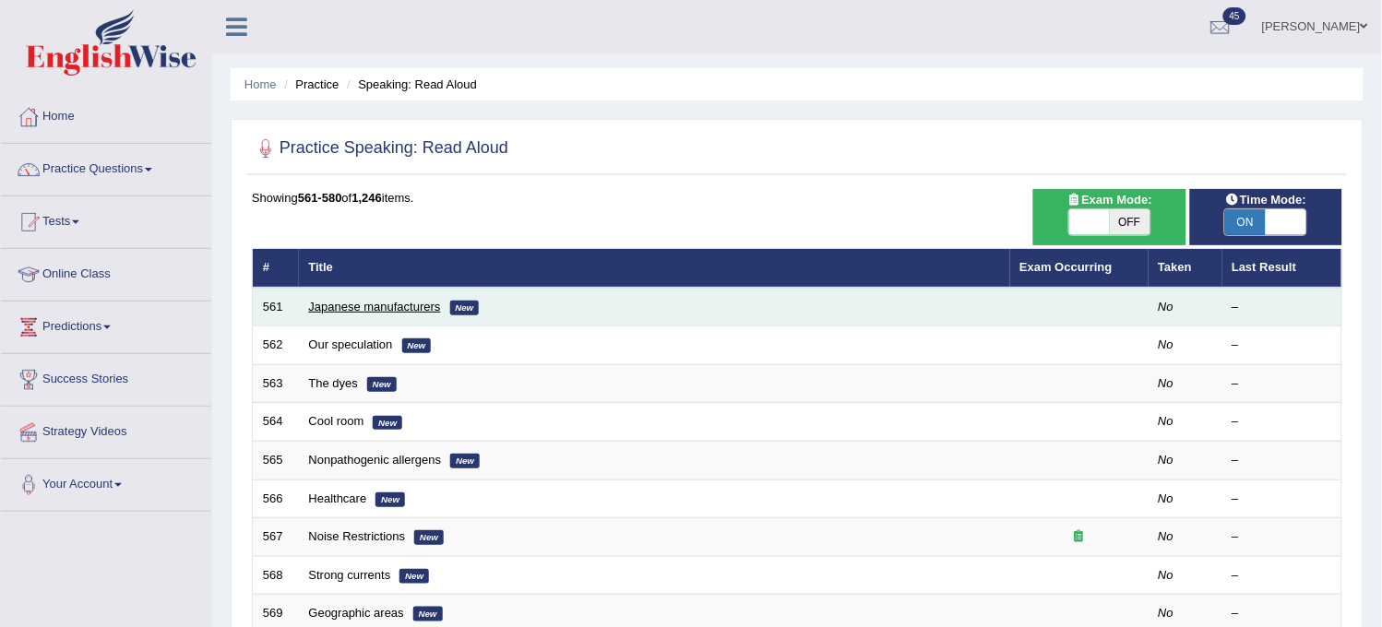
click at [357, 307] on link "Japanese manufacturers" at bounding box center [375, 307] width 132 height 14
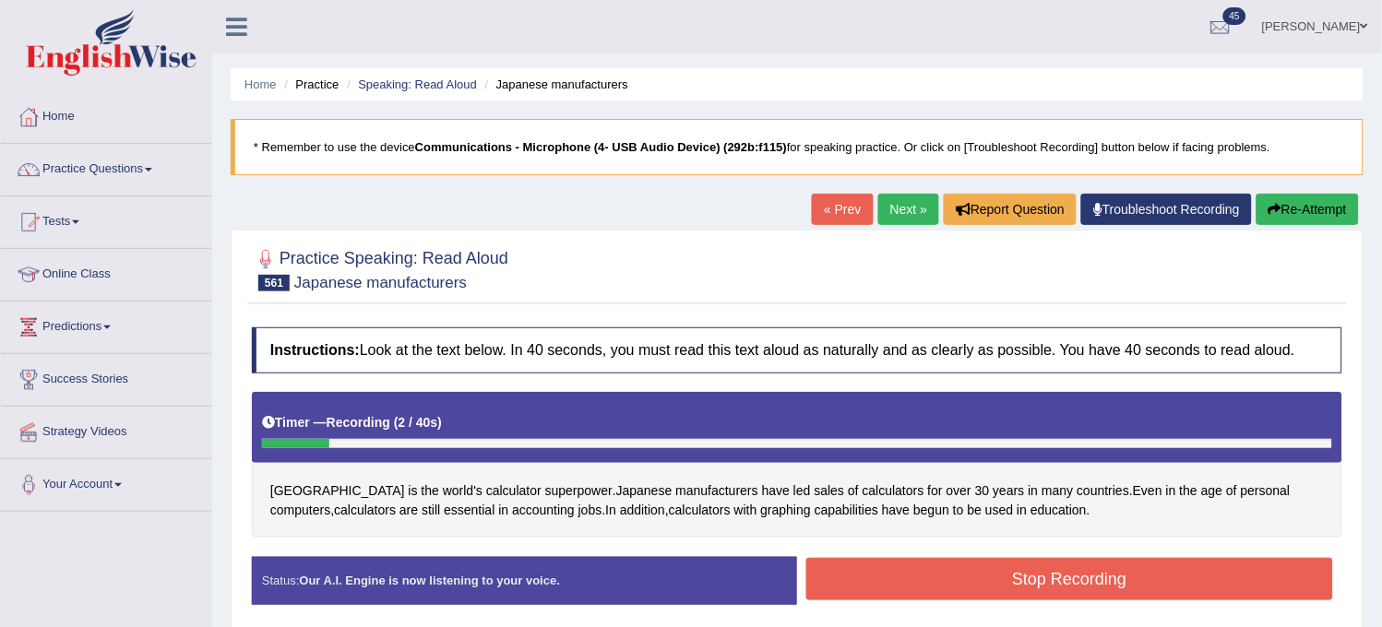
click at [1303, 206] on button "Re-Attempt" at bounding box center [1307, 209] width 102 height 31
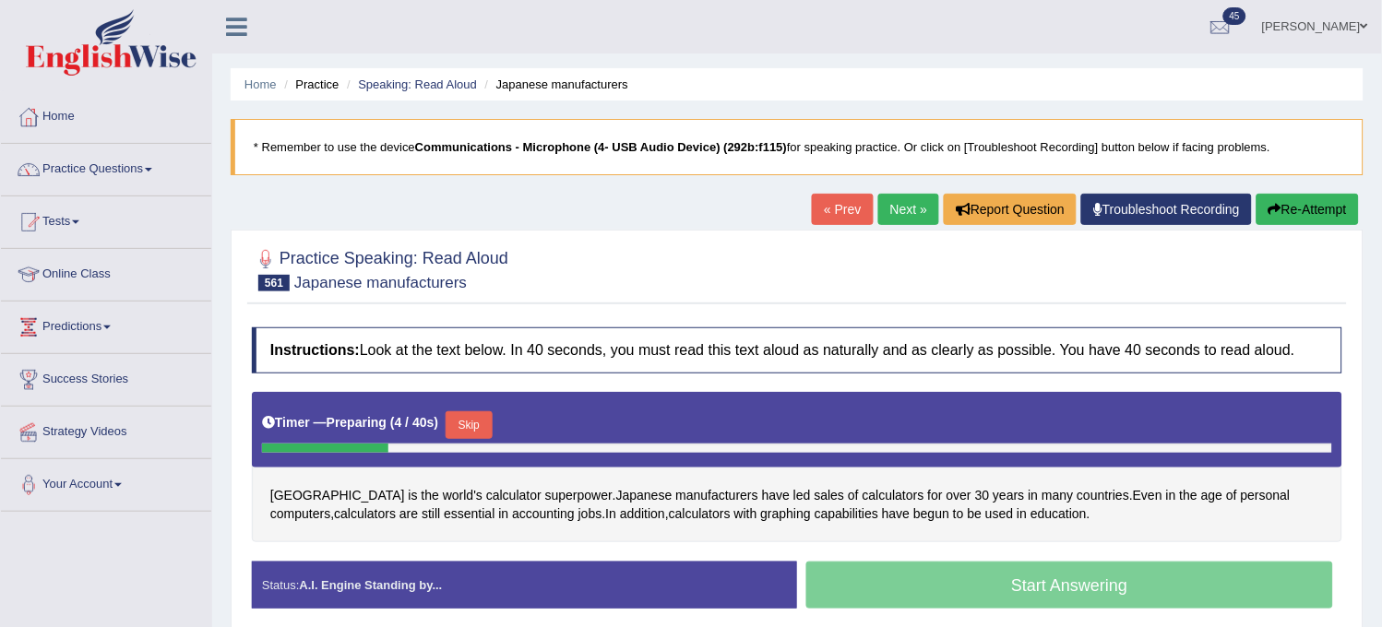
click at [459, 429] on button "Skip" at bounding box center [469, 425] width 46 height 28
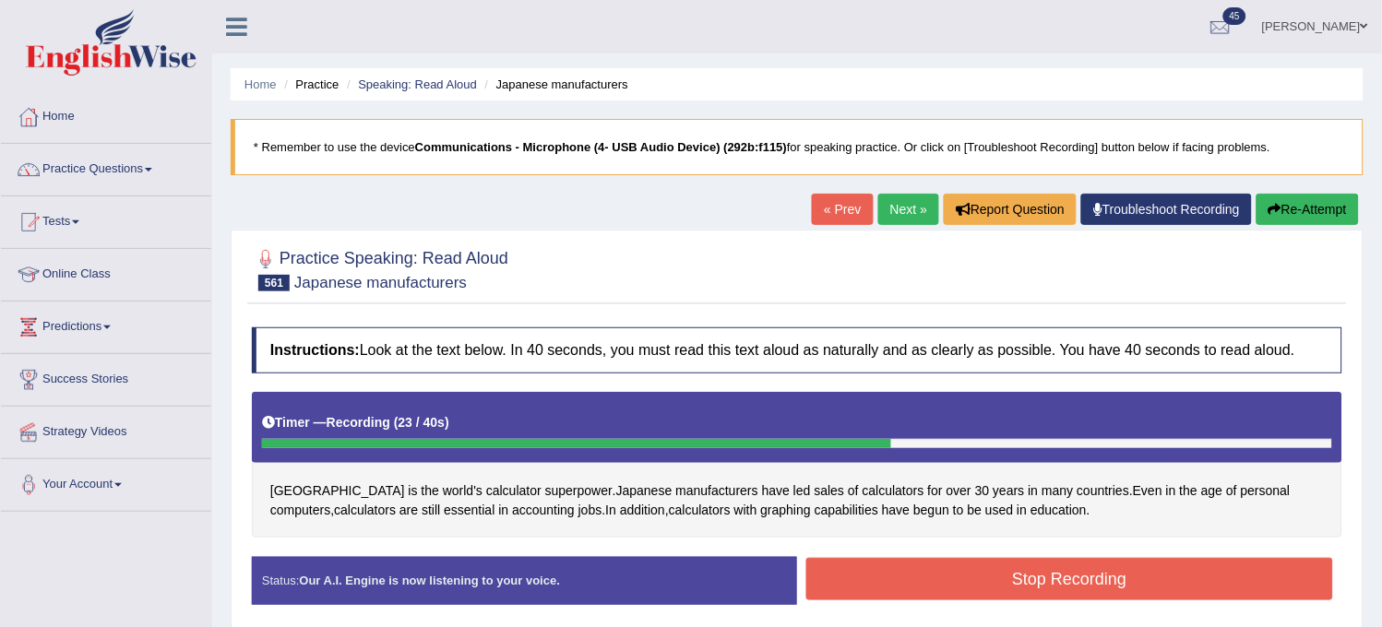
click at [1040, 583] on button "Stop Recording" at bounding box center [1069, 579] width 527 height 42
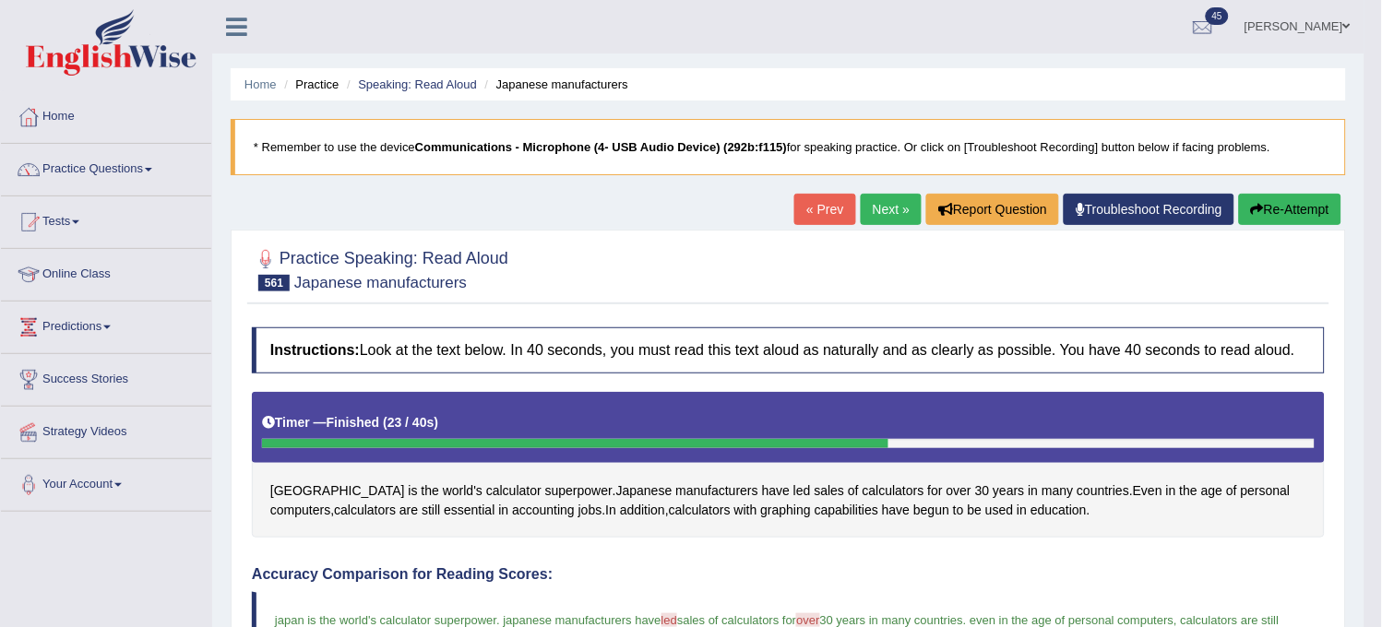
click at [1269, 227] on div "« Prev Next » Report Question Troubleshoot Recording Re-Attempt" at bounding box center [1070, 212] width 552 height 36
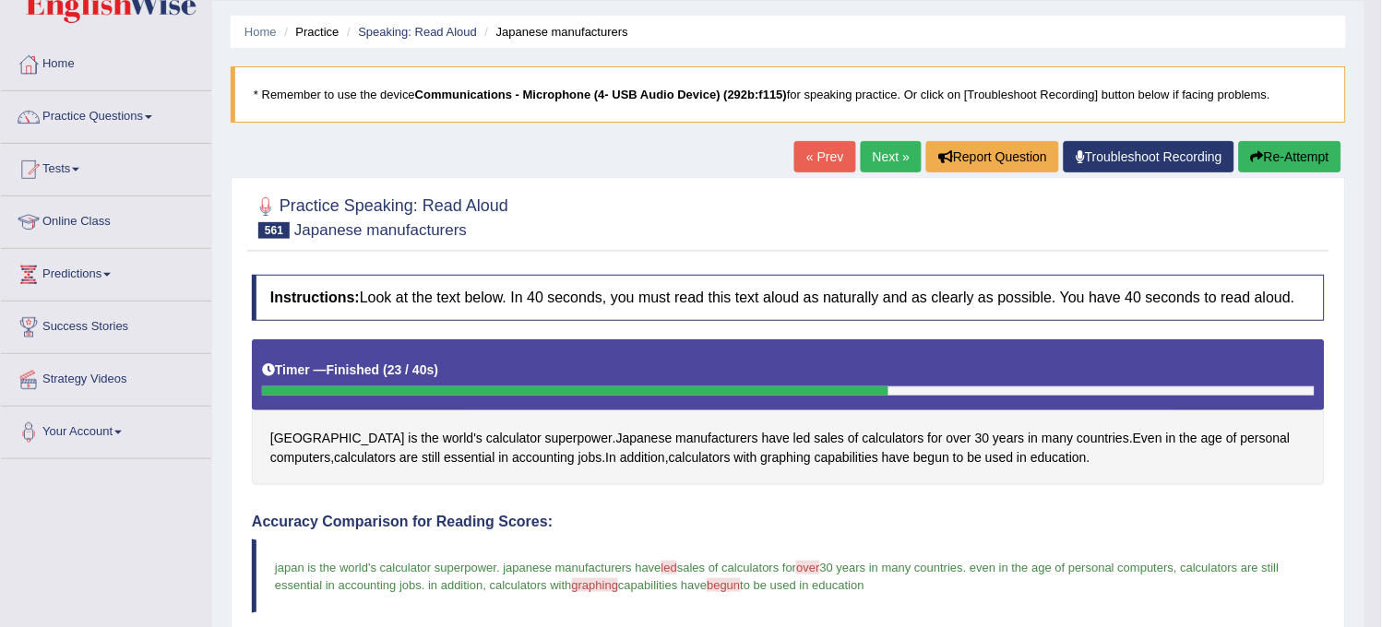
scroll to position [102, 0]
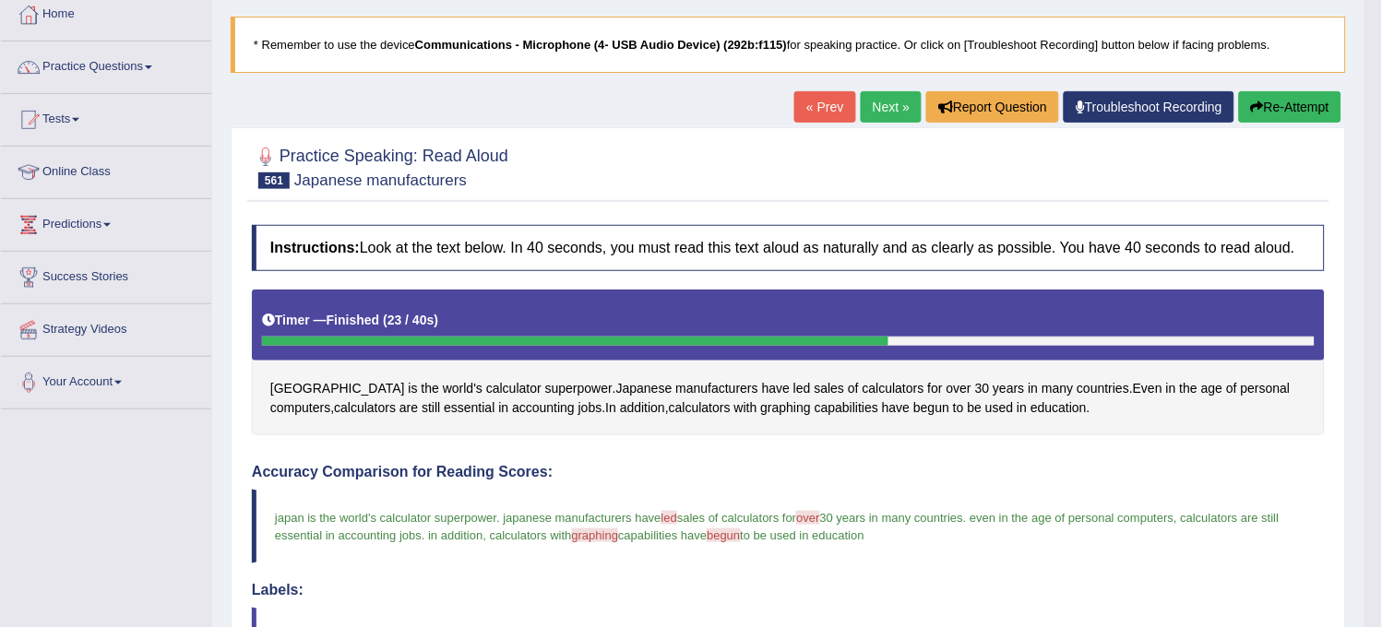
click at [1270, 108] on button "Re-Attempt" at bounding box center [1290, 106] width 102 height 31
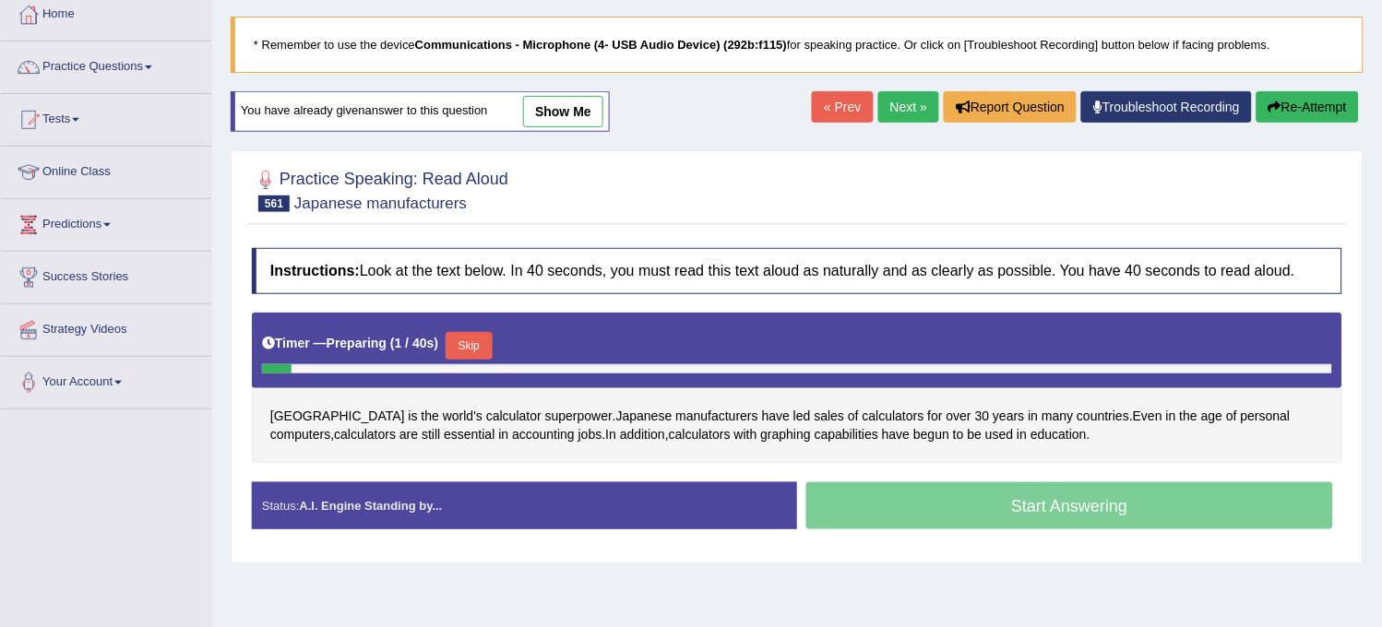
click at [485, 346] on button "Skip" at bounding box center [469, 346] width 46 height 28
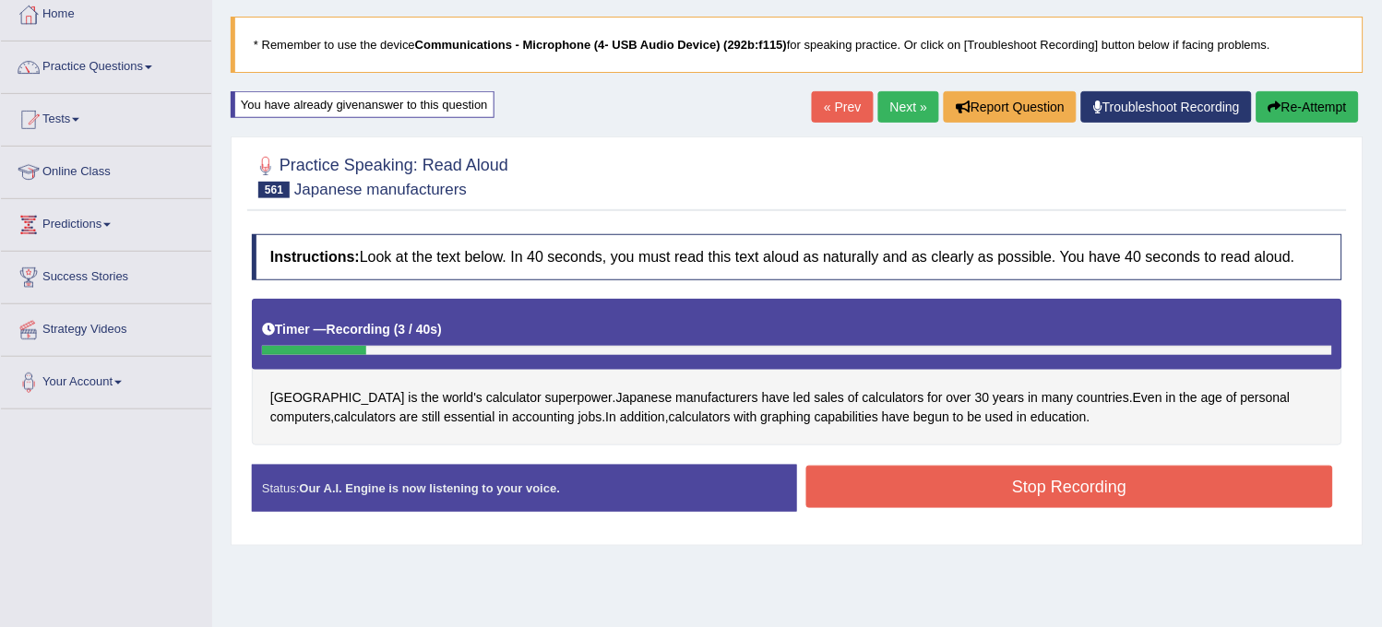
click at [1324, 106] on button "Re-Attempt" at bounding box center [1307, 106] width 102 height 31
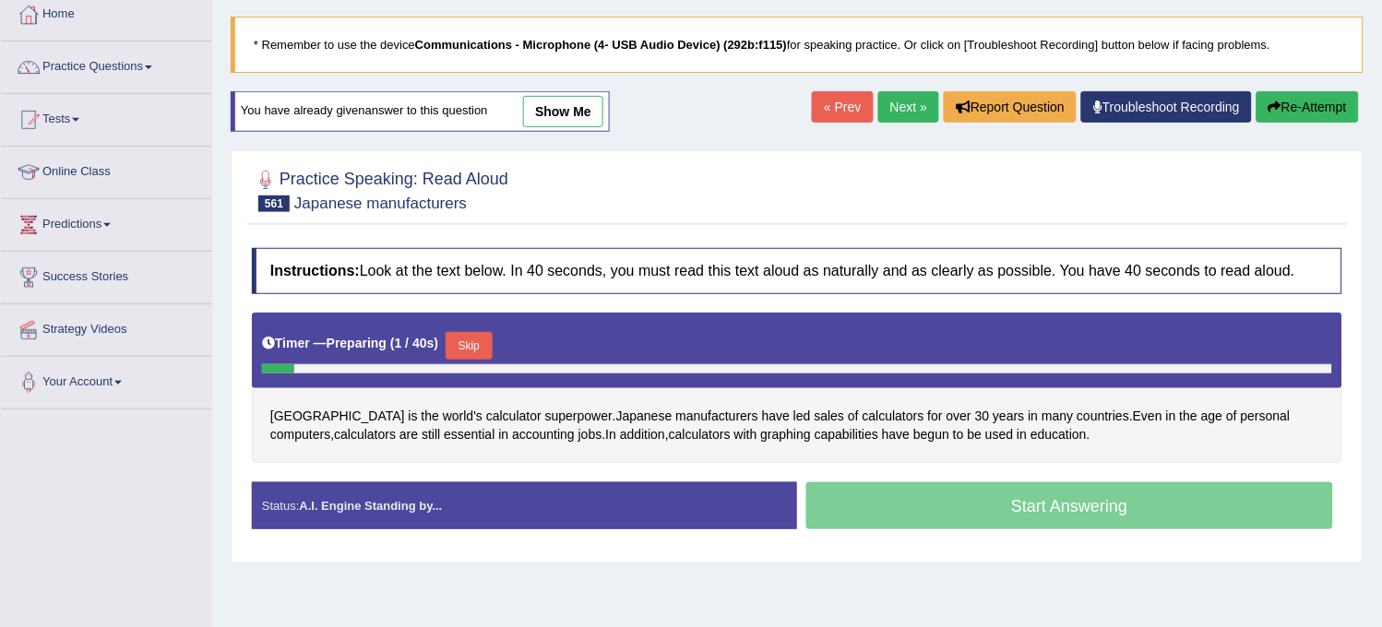
click at [458, 342] on button "Skip" at bounding box center [469, 346] width 46 height 28
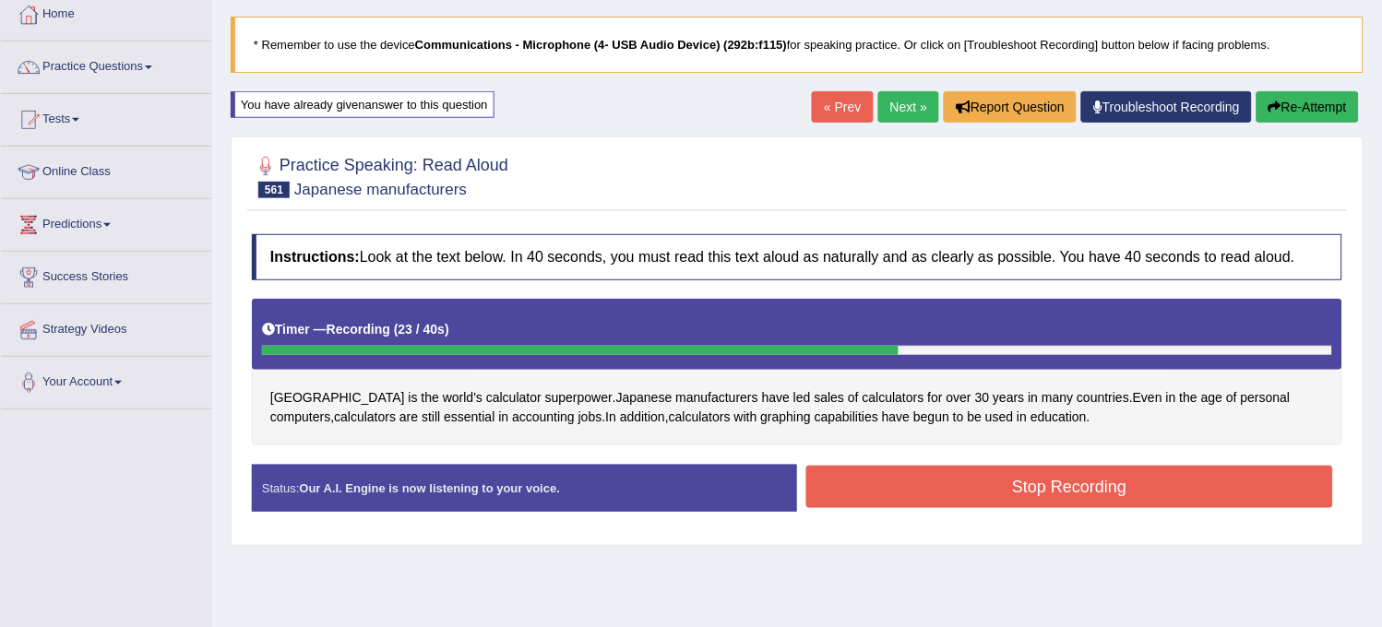
click at [993, 496] on button "Stop Recording" at bounding box center [1069, 487] width 527 height 42
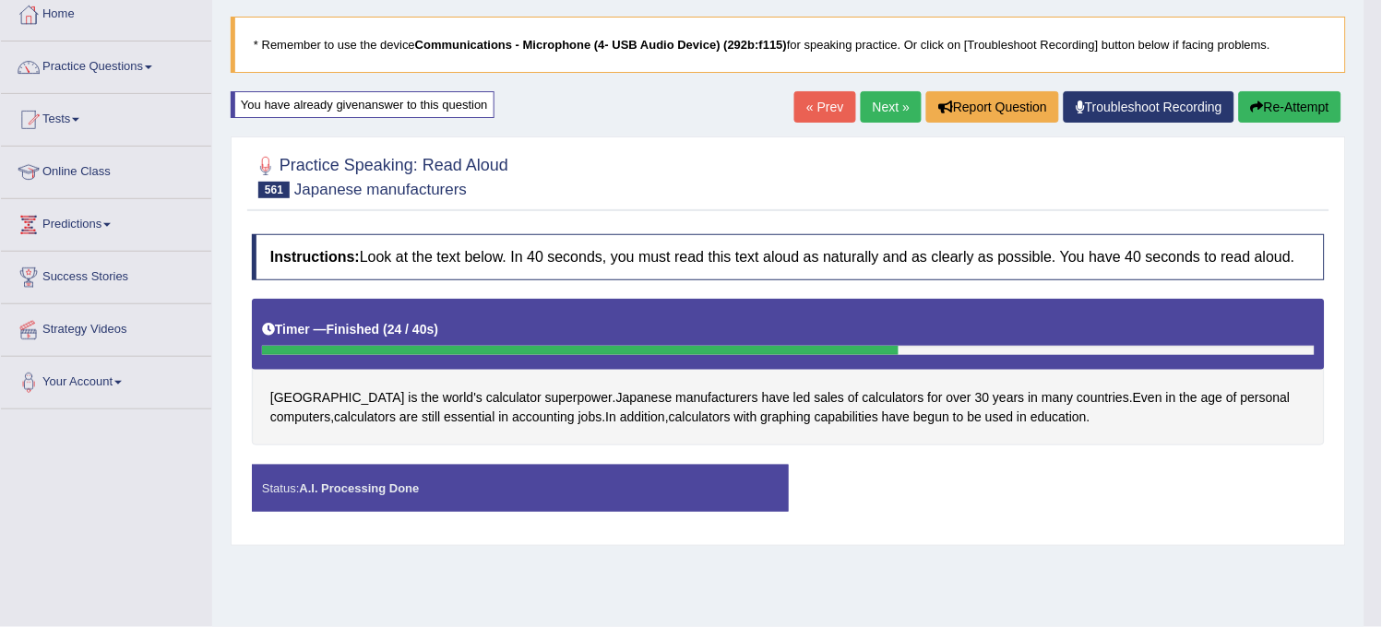
click at [993, 496] on div "Status: A.I. Processing Done Start Answering Stop Recording" at bounding box center [788, 497] width 1073 height 65
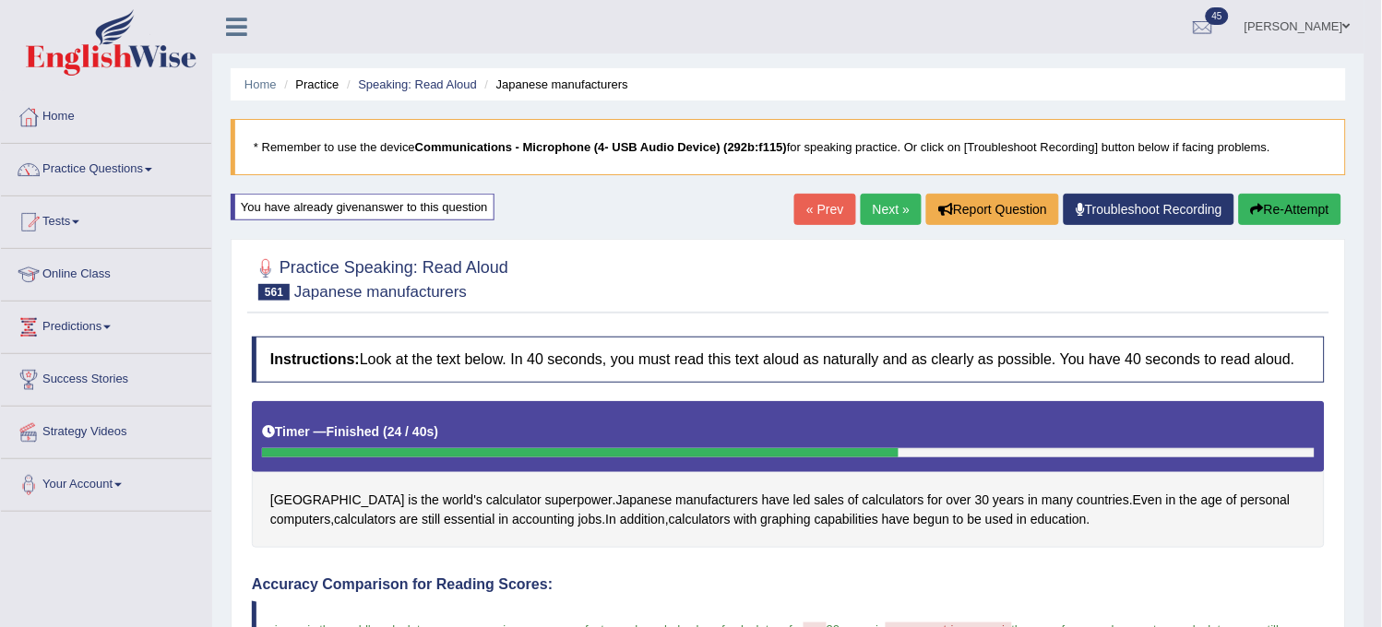
click at [897, 205] on link "Next »" at bounding box center [891, 209] width 61 height 31
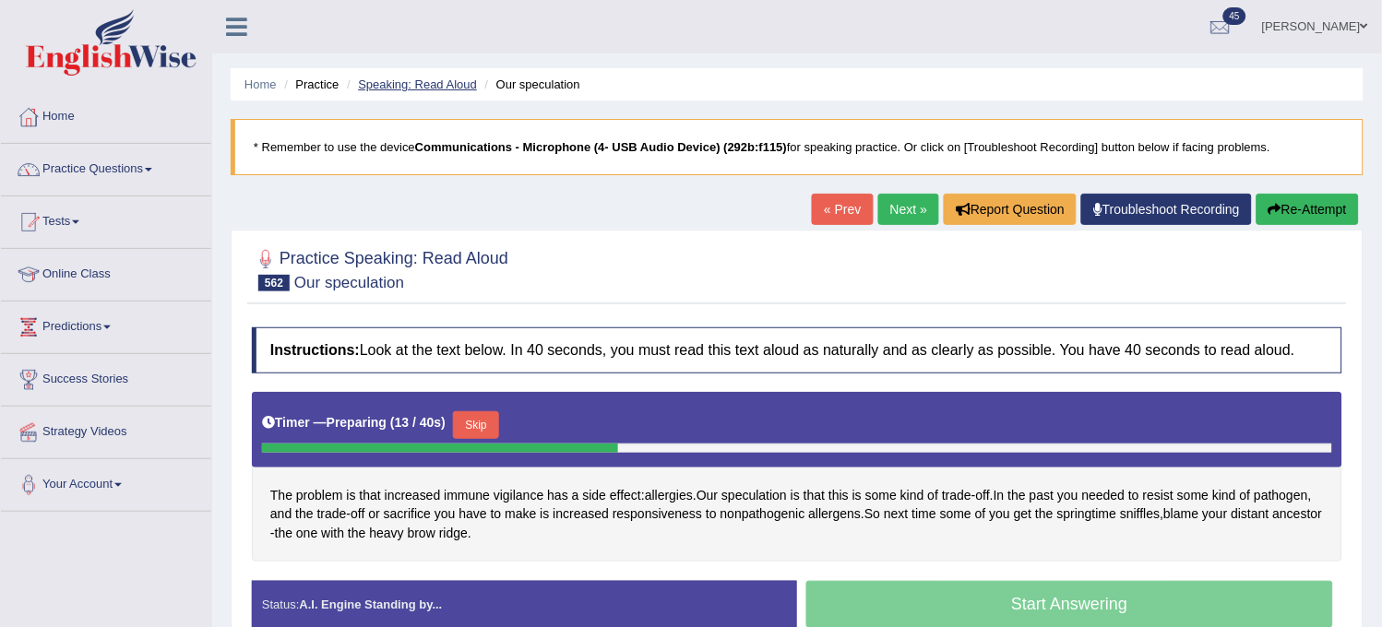
click at [394, 83] on link "Speaking: Read Aloud" at bounding box center [417, 84] width 119 height 14
